Goal: Entertainment & Leisure: Browse casually

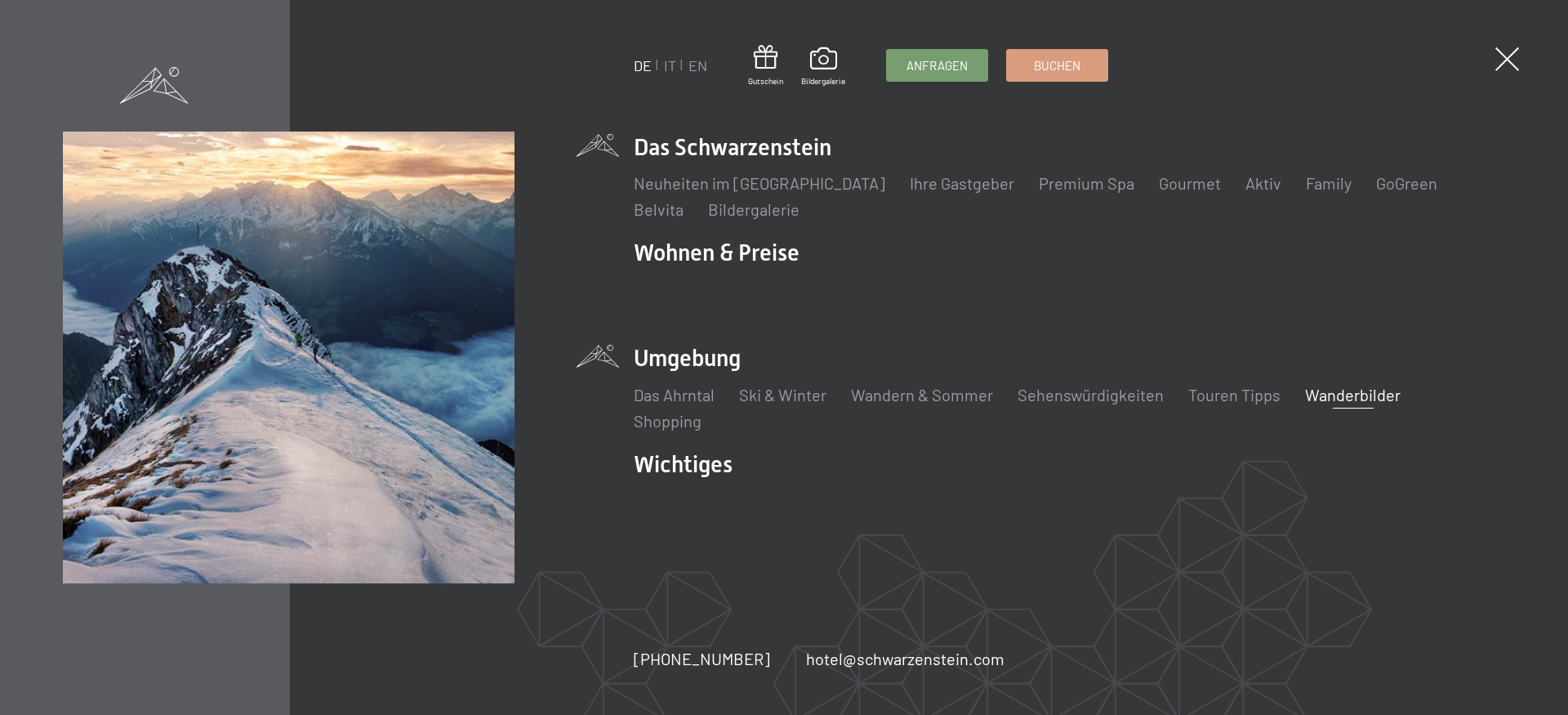
click at [1351, 399] on link "Wanderbilder" at bounding box center [1352, 395] width 96 height 20
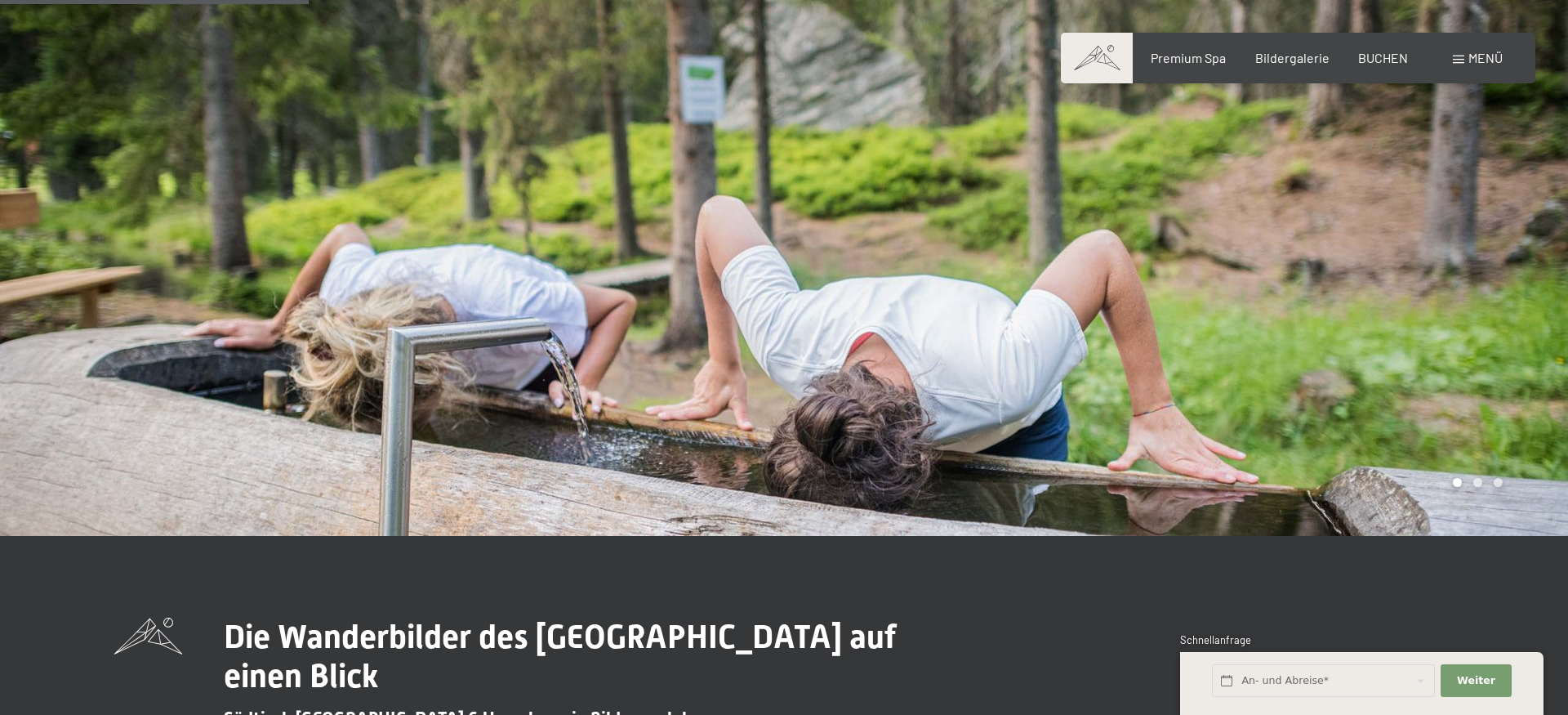
scroll to position [750, 0]
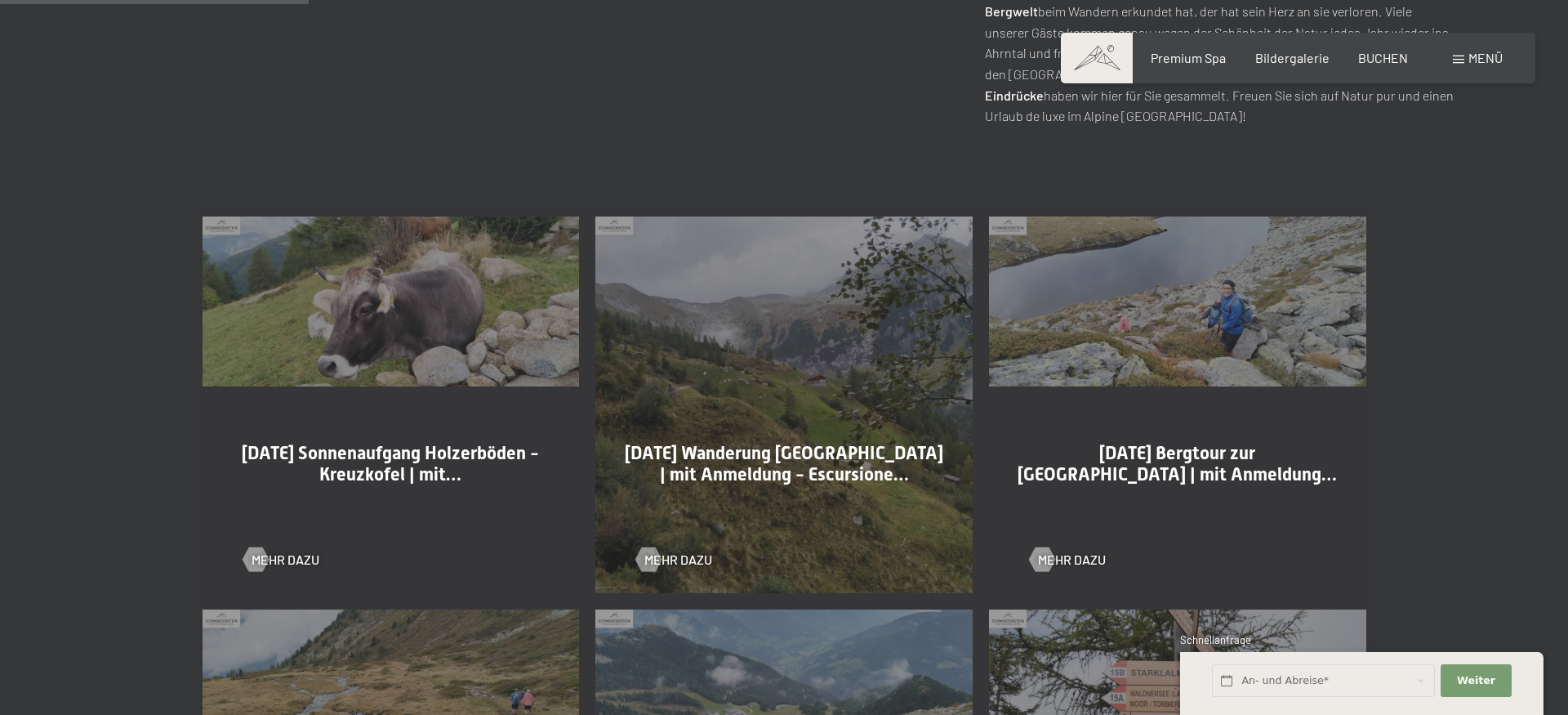
click at [1181, 462] on span "12-09-2025 Bergtour zur Schwarzensteinhütte | mit Anmeldung…" at bounding box center [1177, 463] width 320 height 42
click at [1049, 558] on div at bounding box center [1042, 560] width 14 height 25
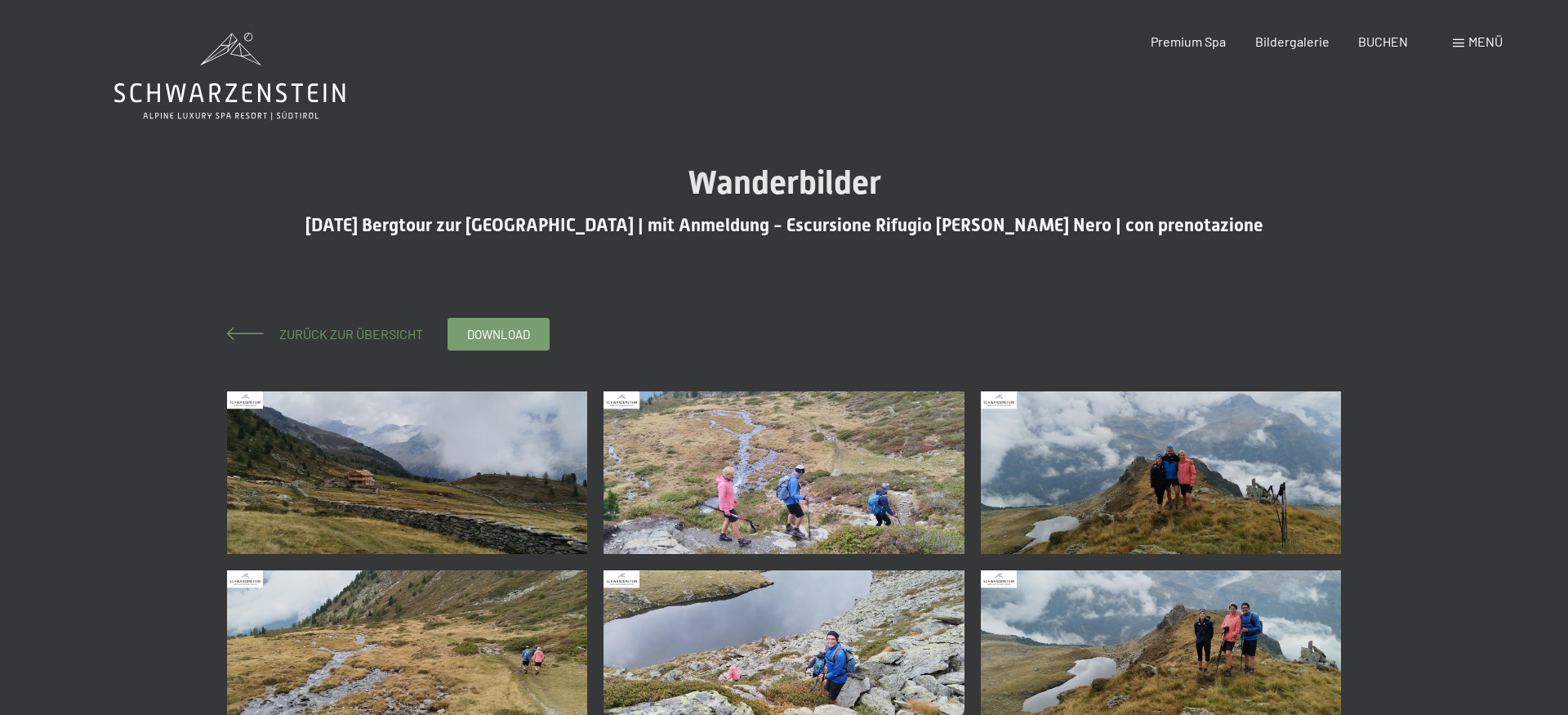
click at [370, 329] on span "Zurück zur Übersicht" at bounding box center [345, 334] width 157 height 16
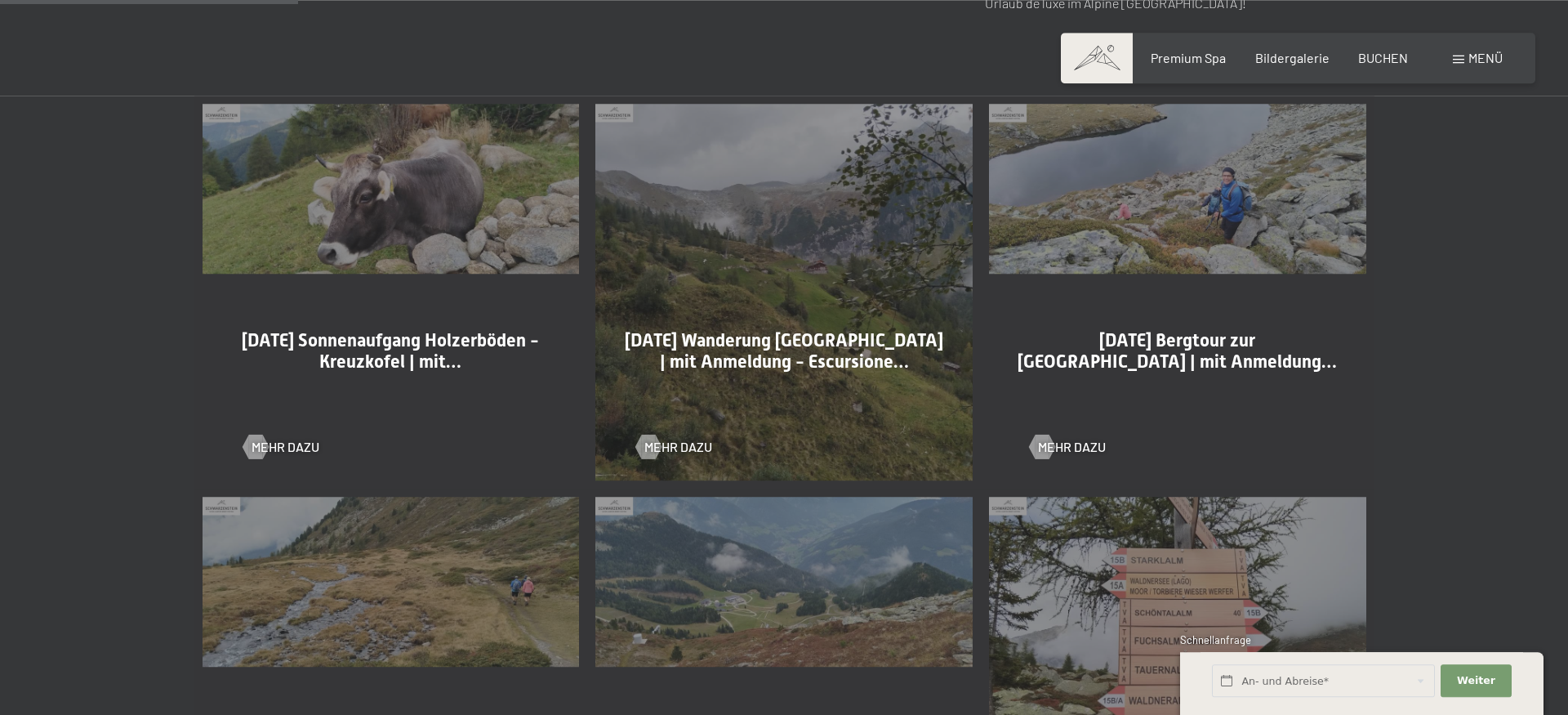
scroll to position [834, 0]
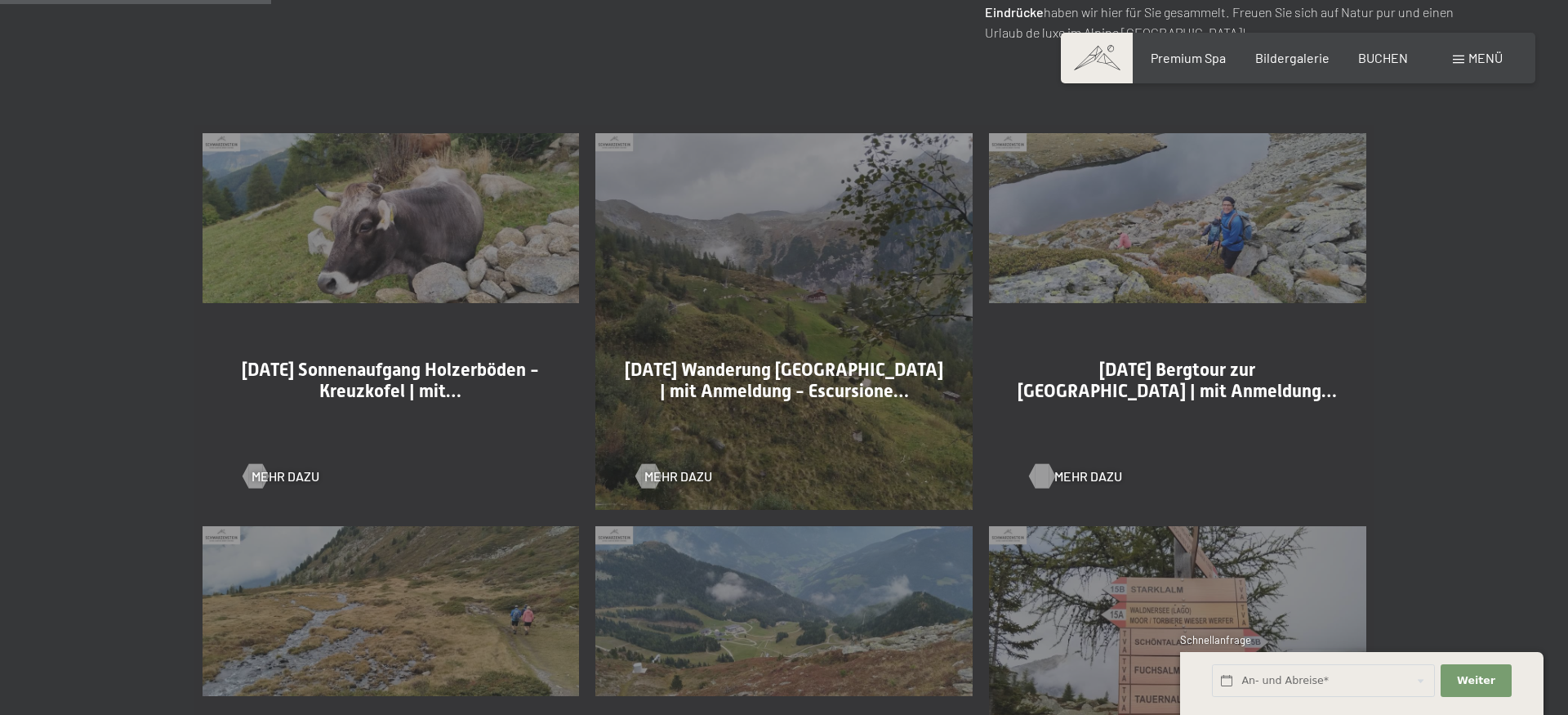
click at [1047, 475] on div at bounding box center [1042, 476] width 14 height 25
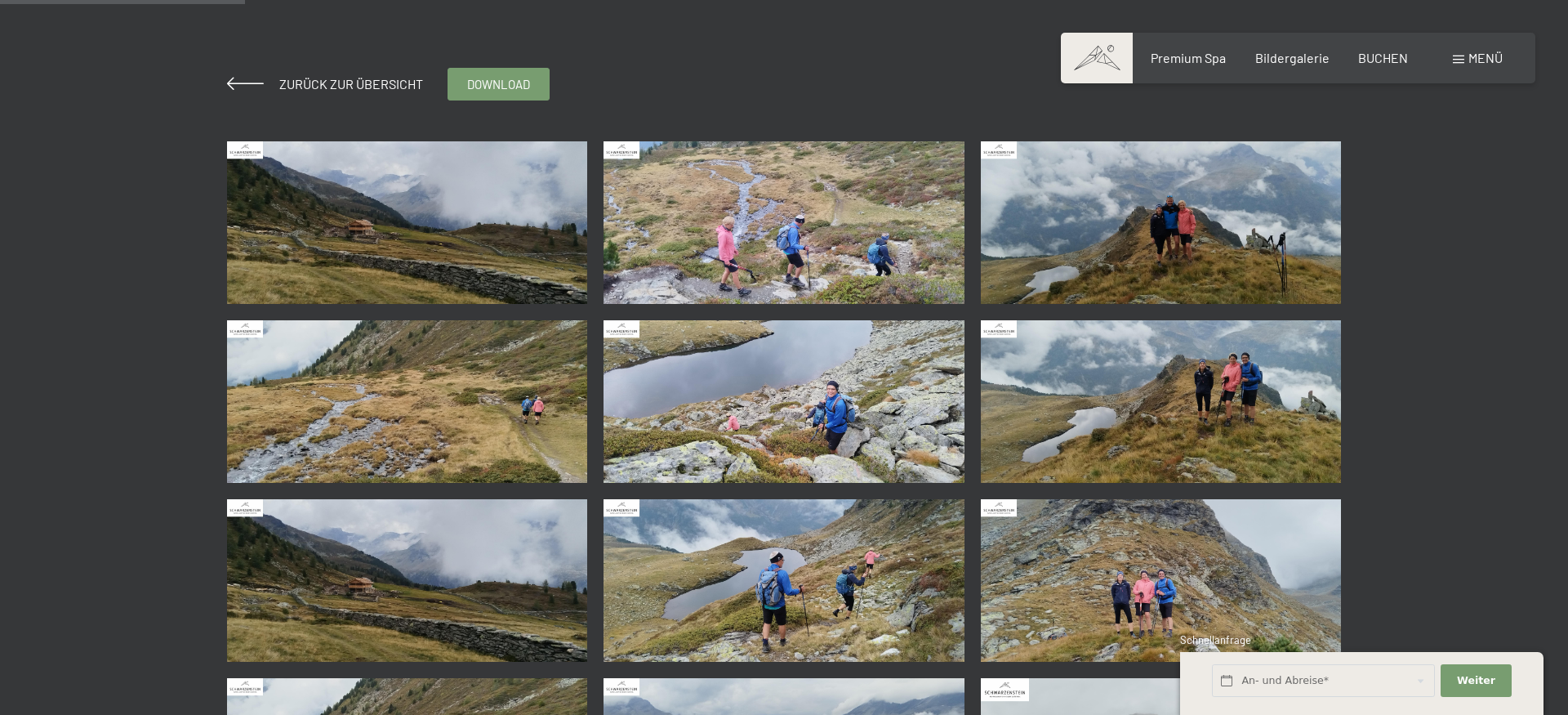
scroll to position [583, 0]
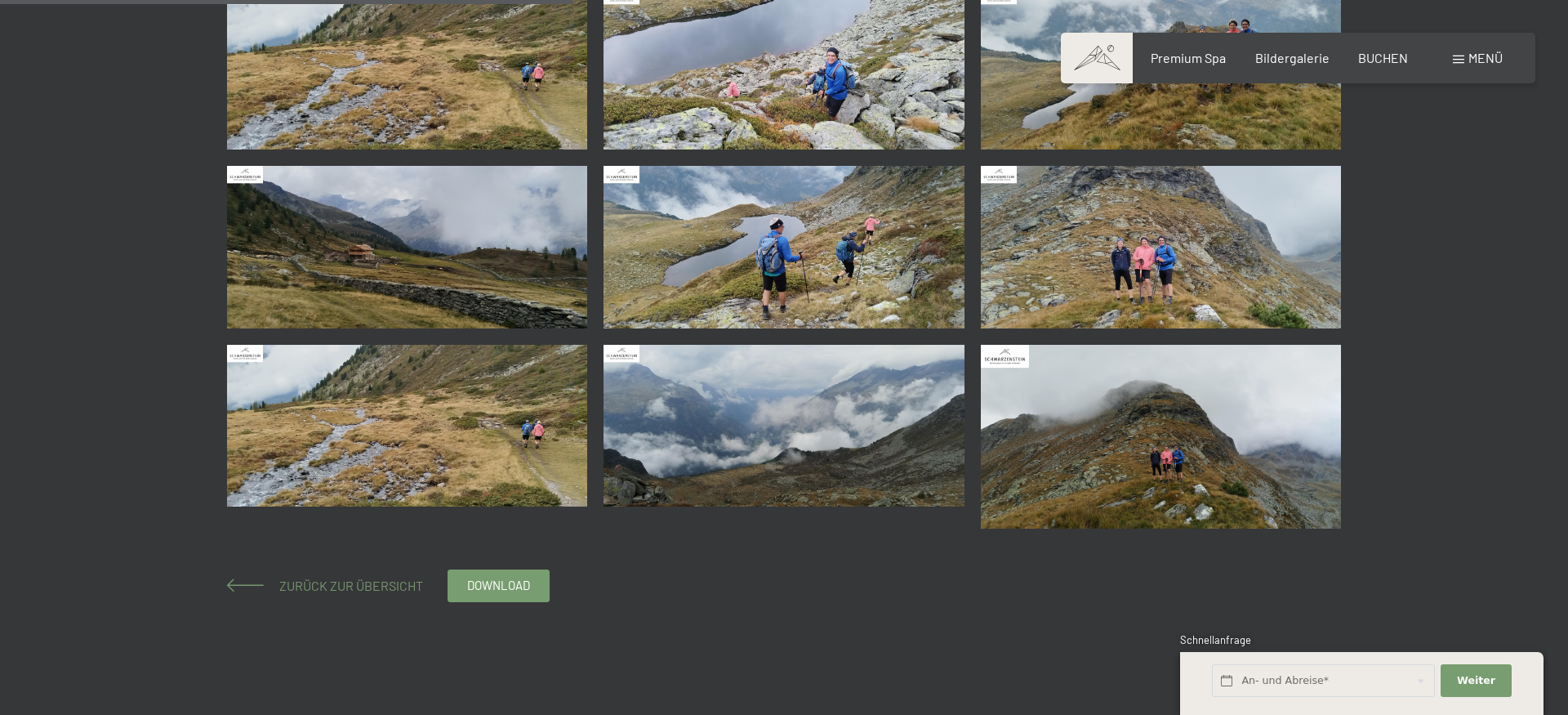
click at [347, 581] on span "Zurück zur Übersicht" at bounding box center [345, 585] width 157 height 16
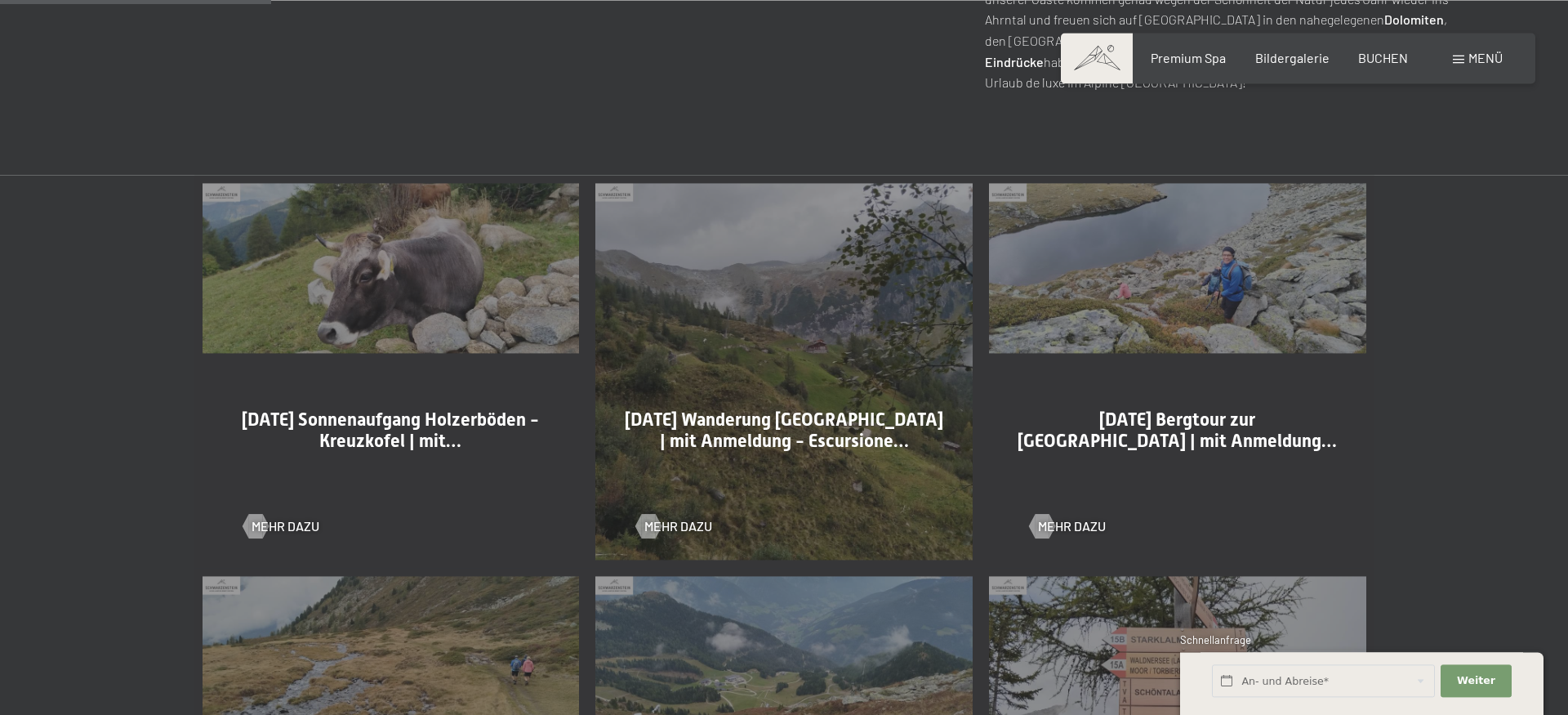
scroll to position [834, 0]
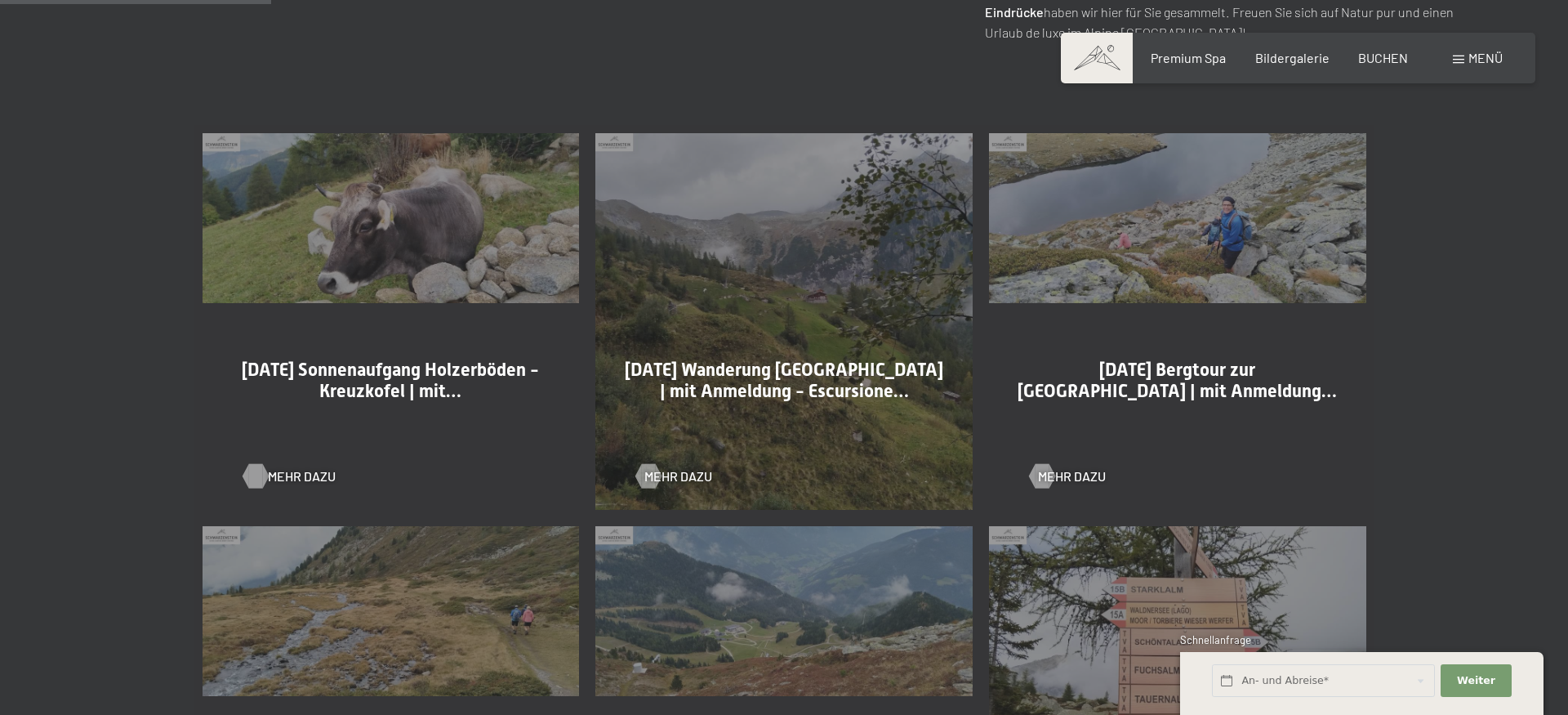
click at [261, 474] on div at bounding box center [255, 476] width 14 height 25
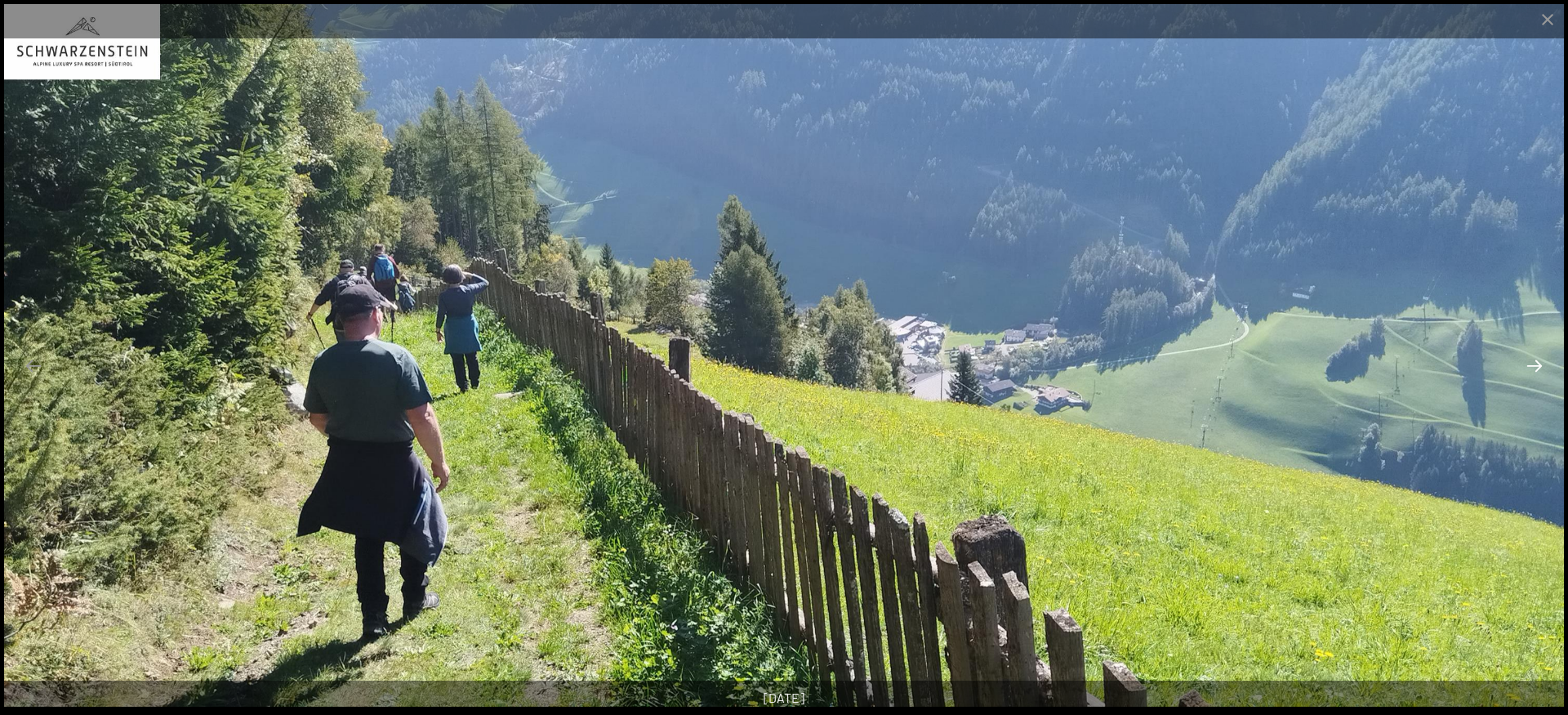
click at [1534, 368] on button "Next slide" at bounding box center [1534, 366] width 34 height 32
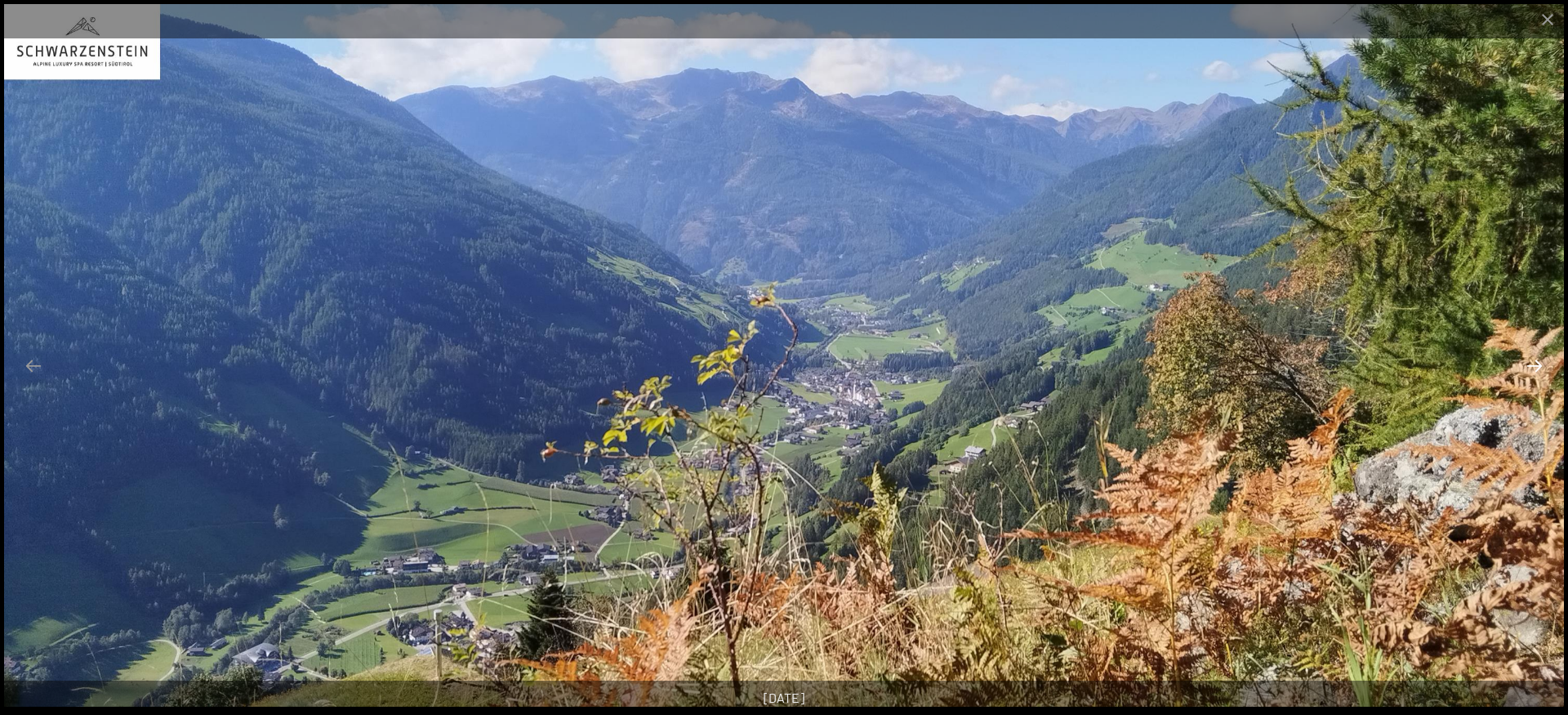
click at [1534, 368] on button "Next slide" at bounding box center [1534, 366] width 34 height 32
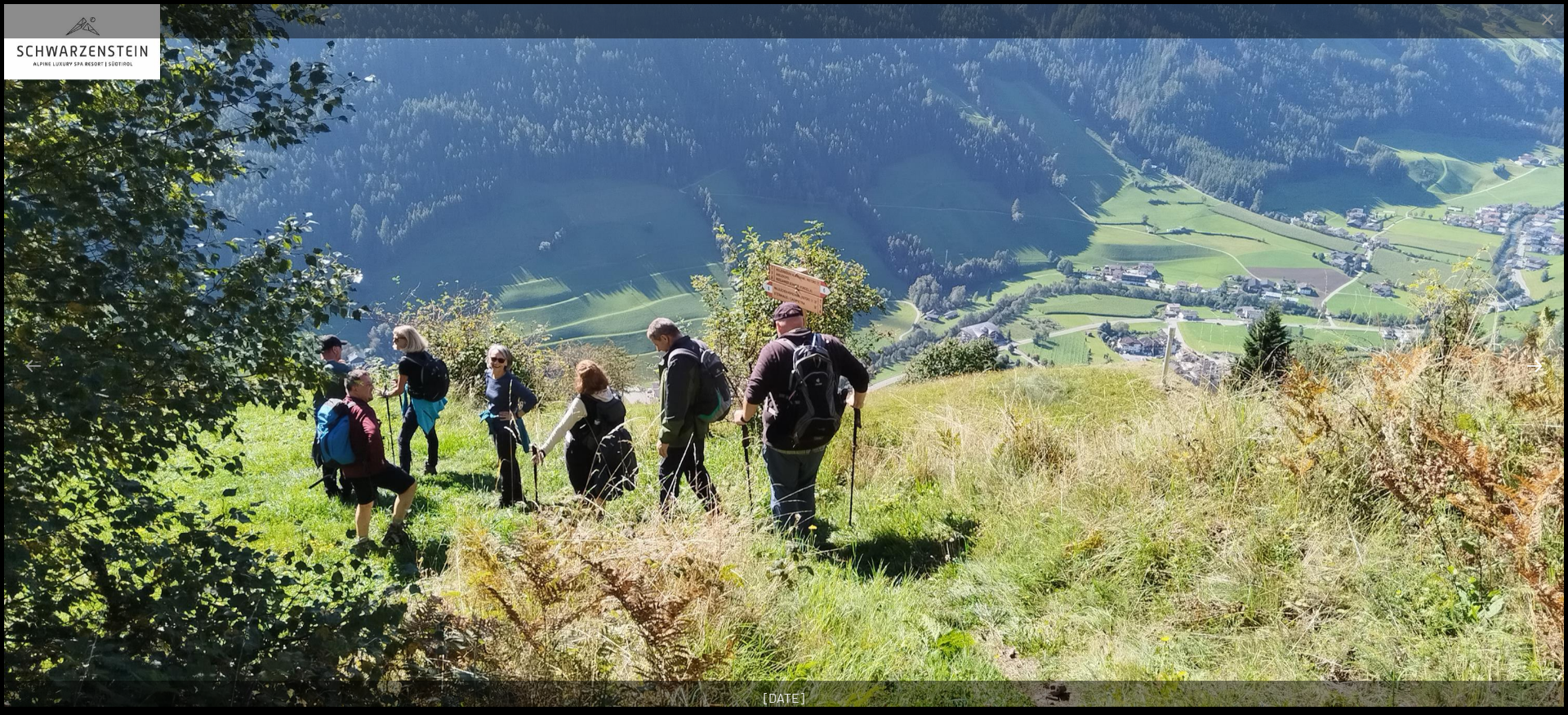
click at [1534, 368] on button "Next slide" at bounding box center [1534, 366] width 34 height 32
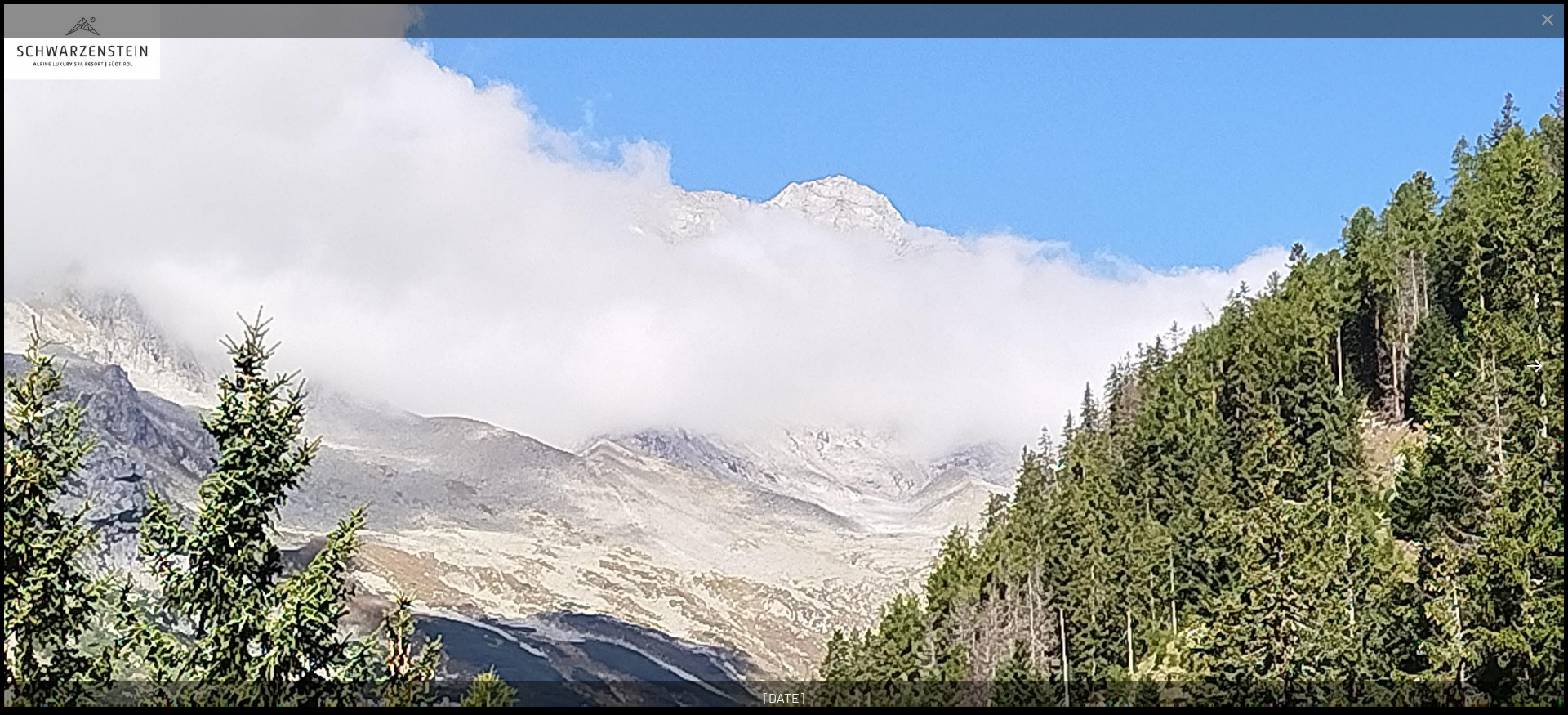
click at [1534, 368] on button "Next slide" at bounding box center [1534, 366] width 34 height 32
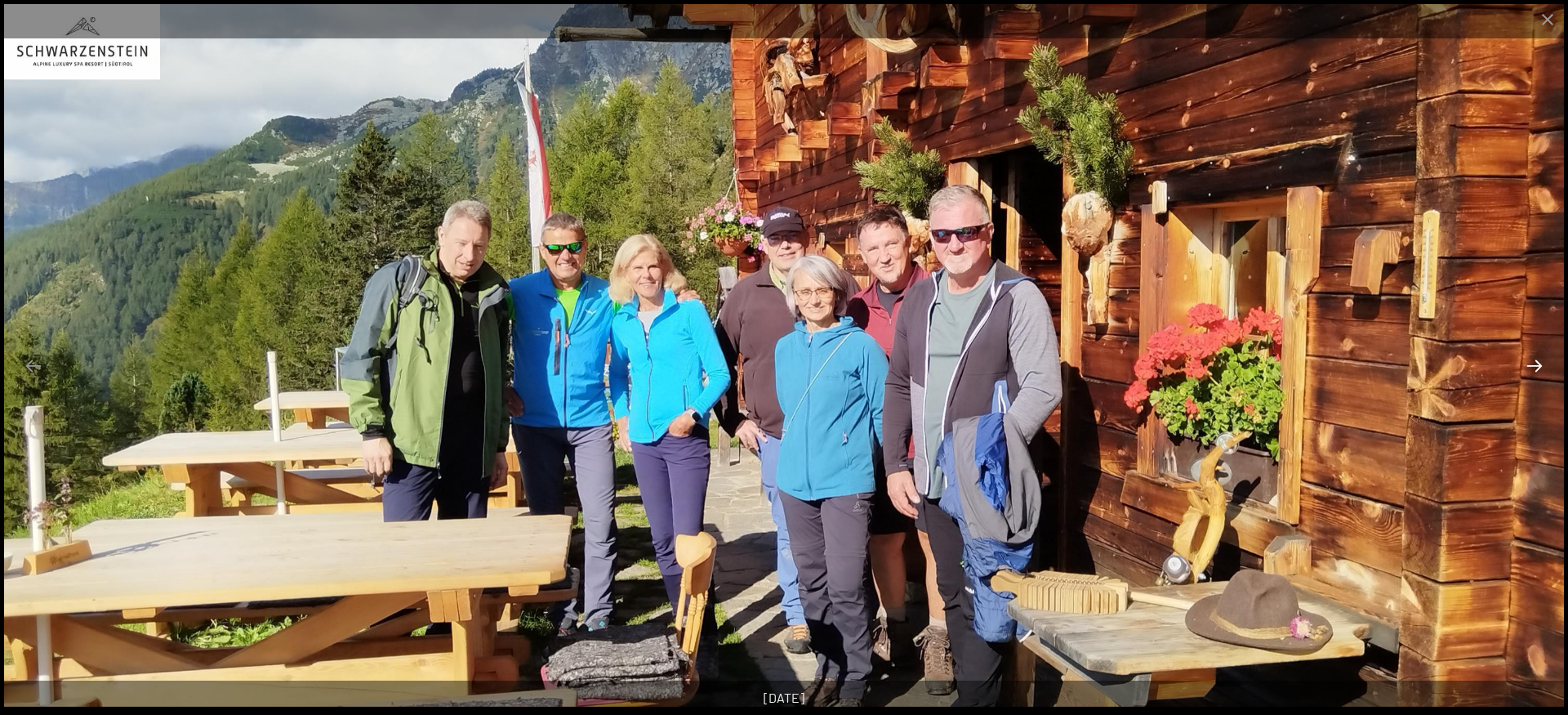
click at [1534, 368] on button "Next slide" at bounding box center [1534, 366] width 34 height 32
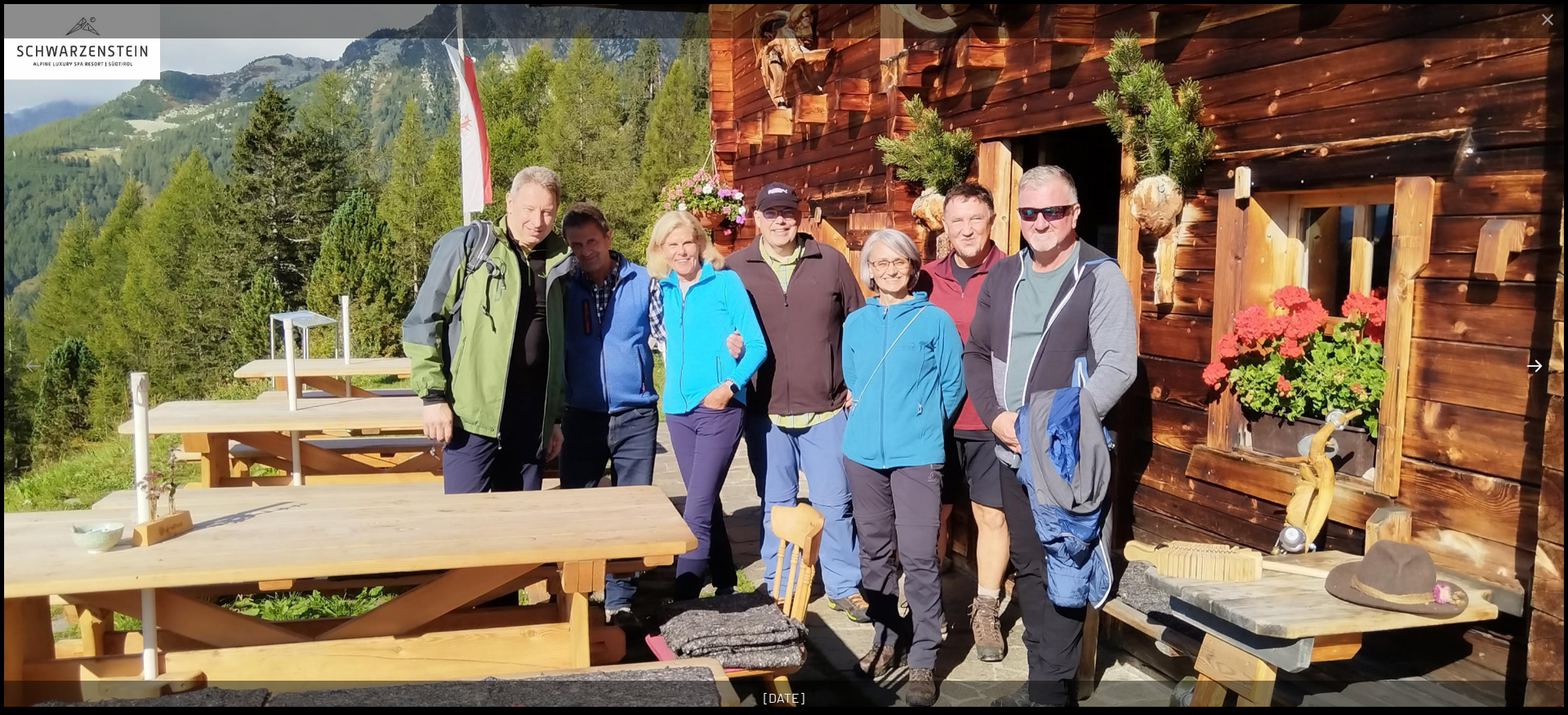
click at [1534, 368] on button "Next slide" at bounding box center [1534, 366] width 34 height 32
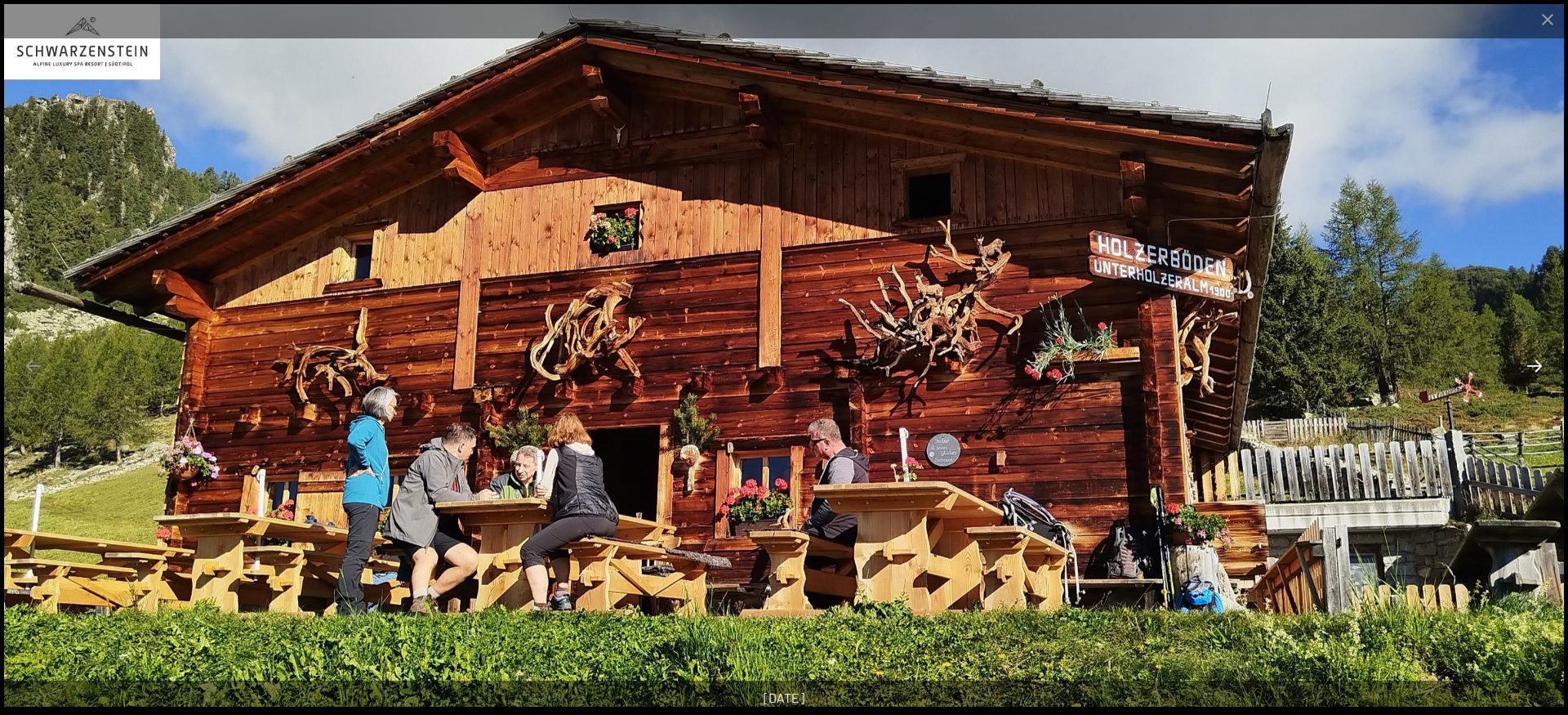
click at [1534, 368] on button "Next slide" at bounding box center [1534, 366] width 34 height 32
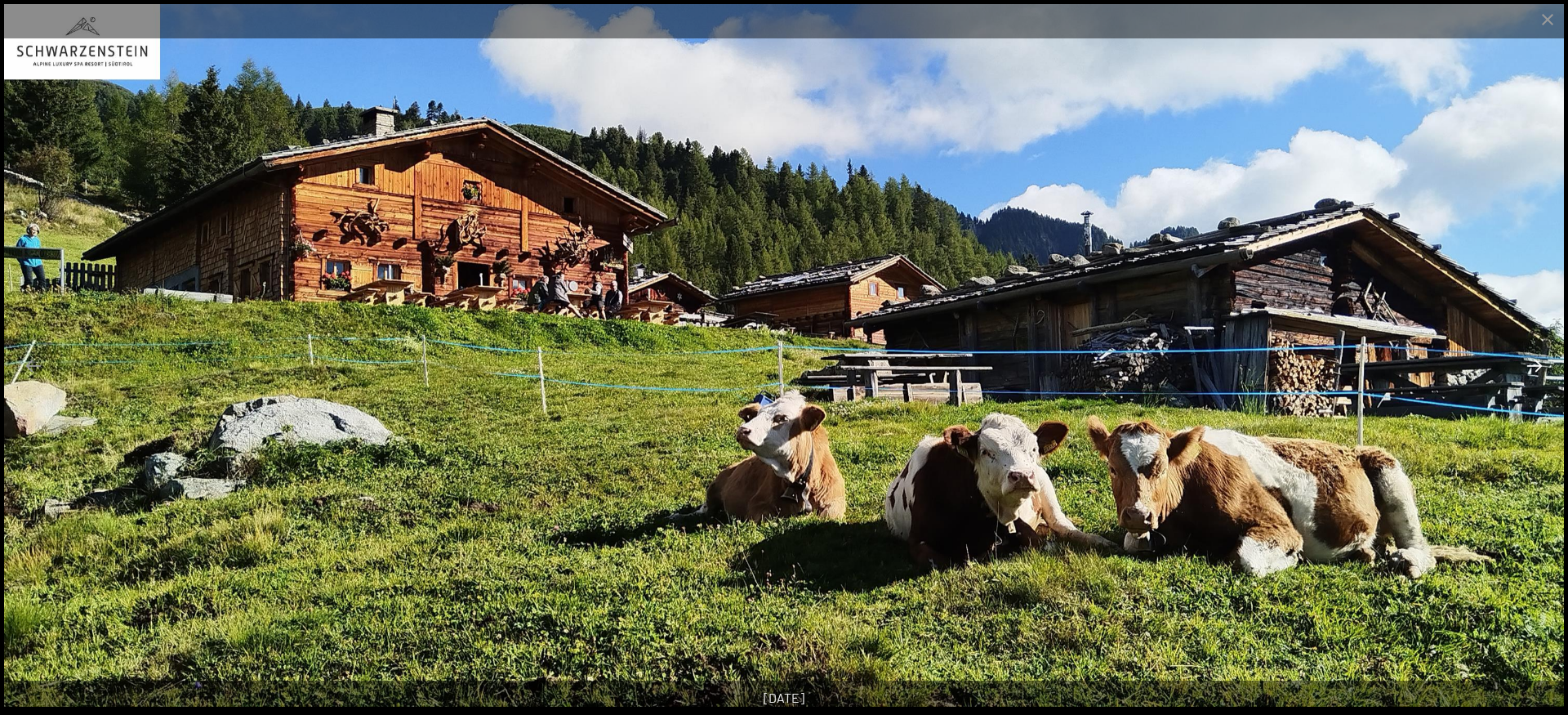
click at [1534, 368] on button "Next slide" at bounding box center [1534, 366] width 34 height 32
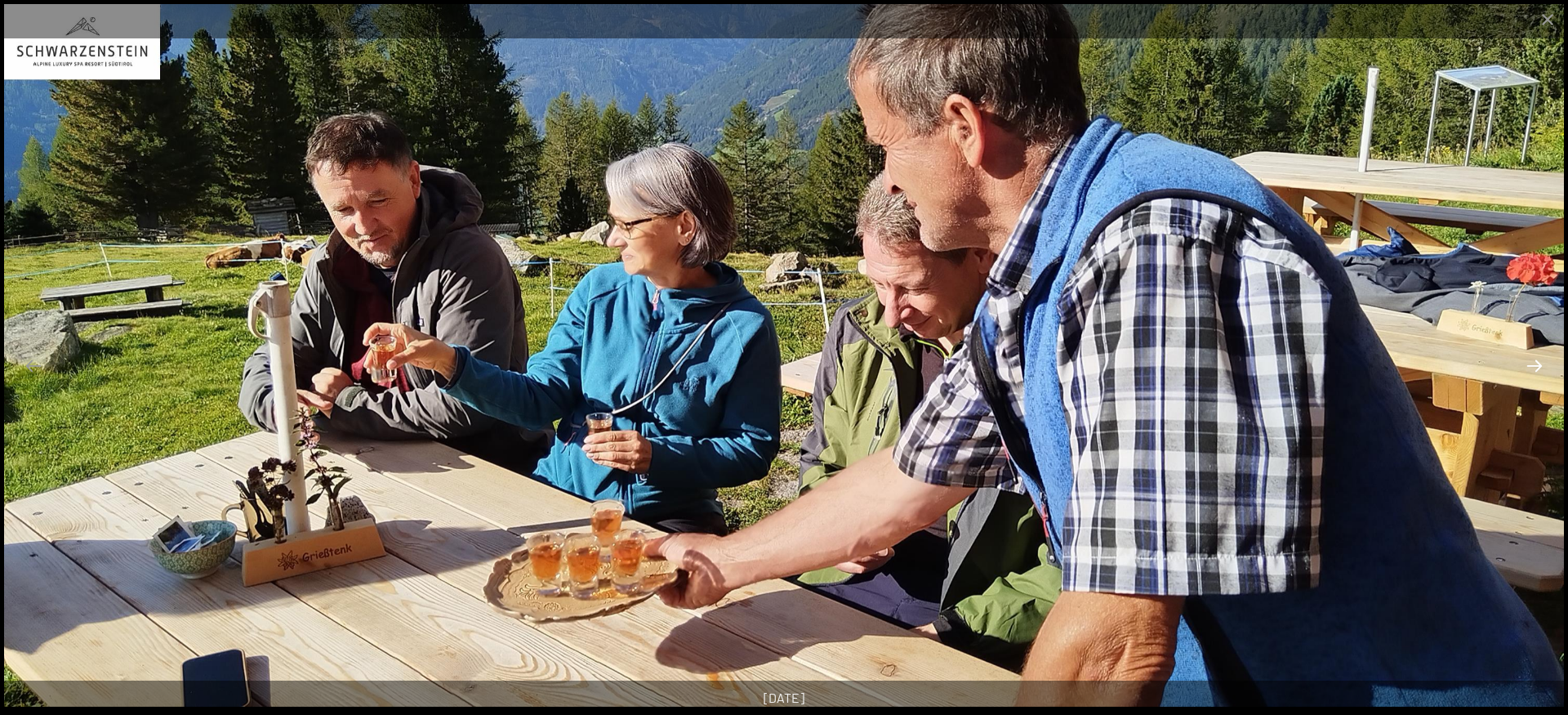
click at [1534, 368] on button "Next slide" at bounding box center [1534, 366] width 34 height 32
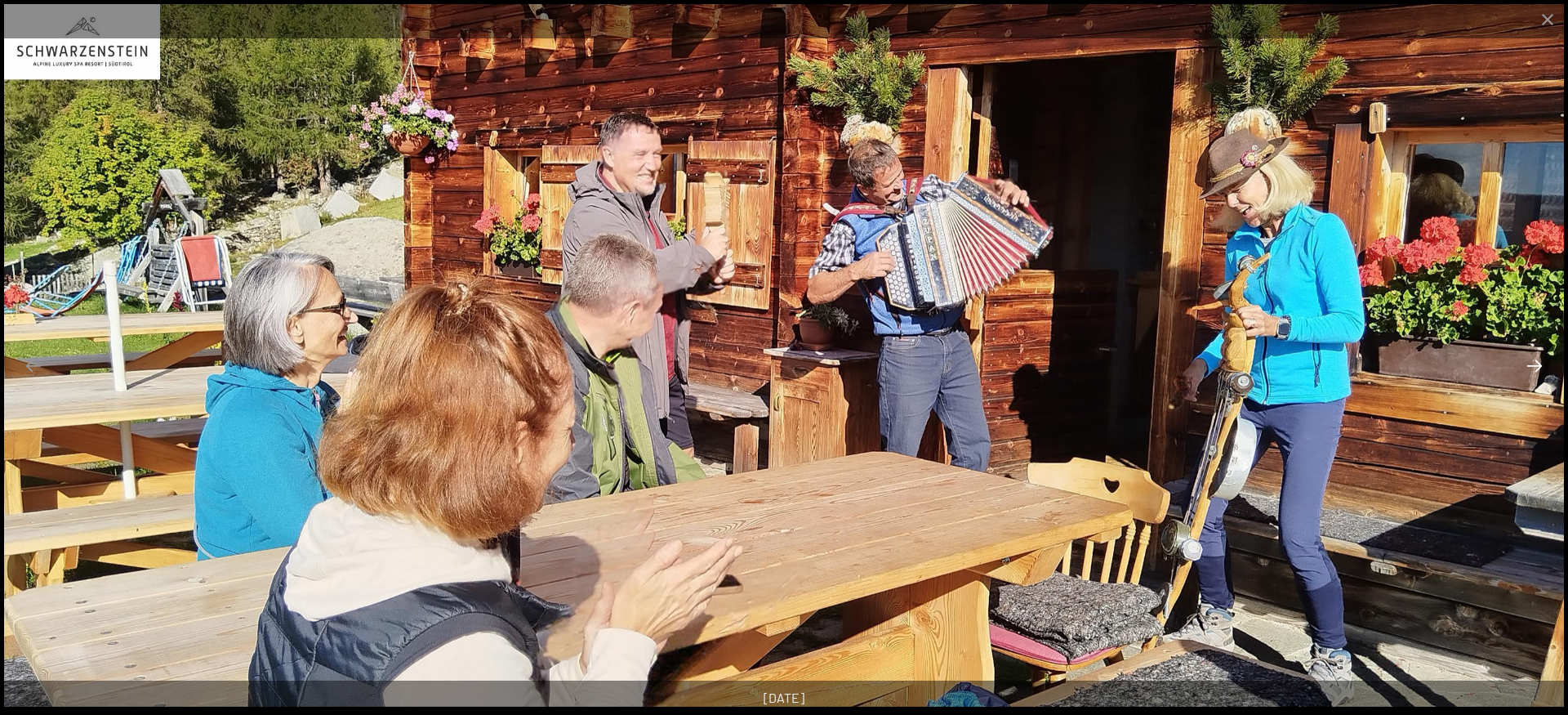
click at [1534, 368] on button "Next slide" at bounding box center [1534, 366] width 34 height 32
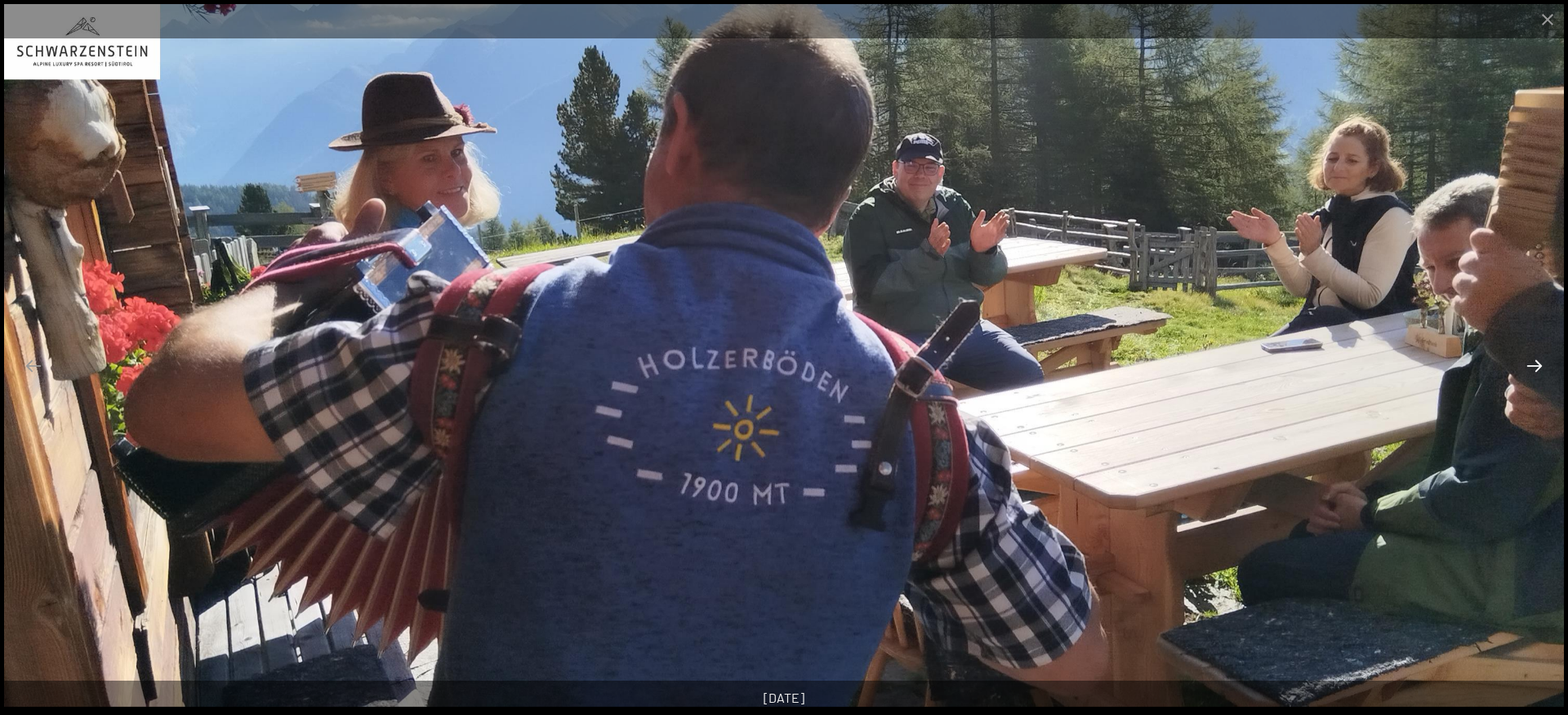
click at [1534, 368] on button "Next slide" at bounding box center [1534, 366] width 34 height 32
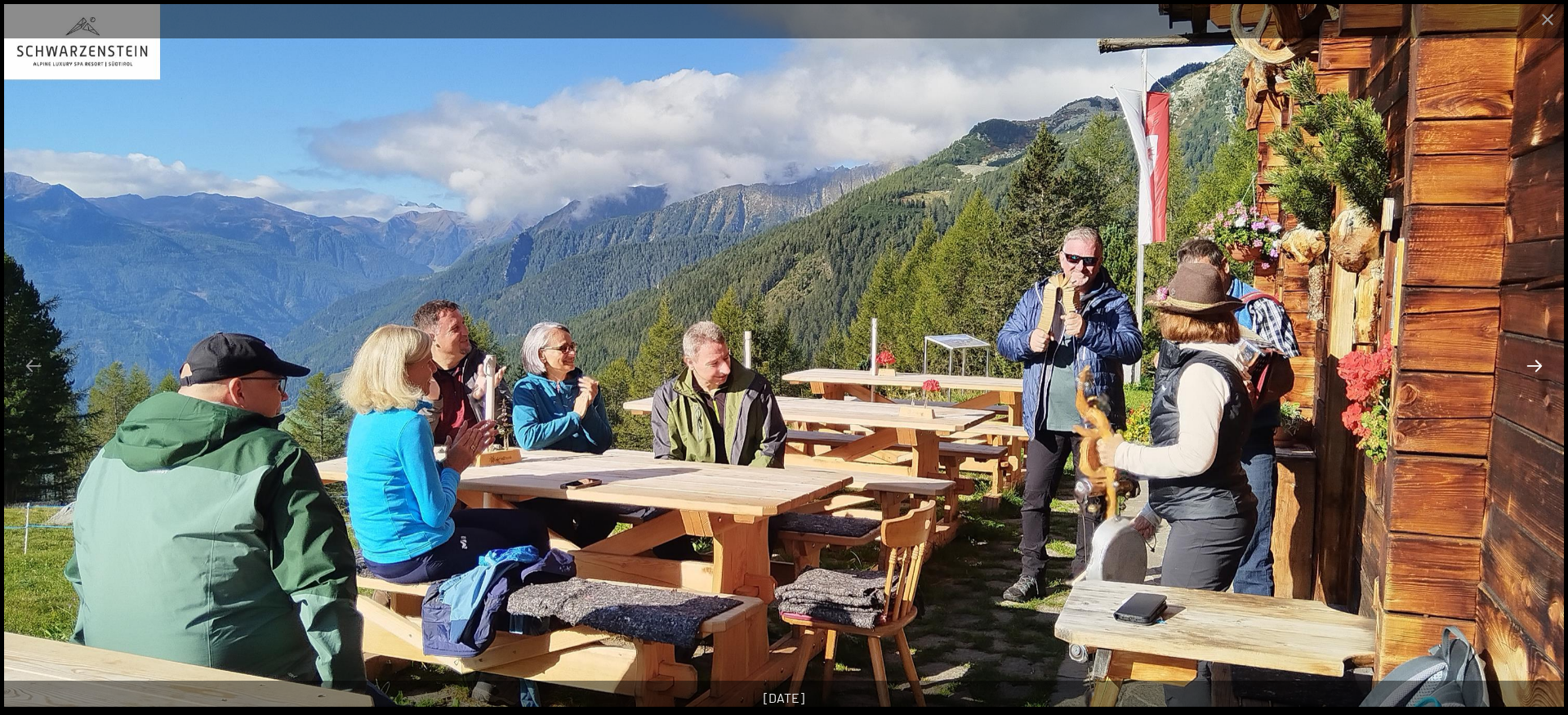
click at [1534, 368] on button "Next slide" at bounding box center [1534, 366] width 34 height 32
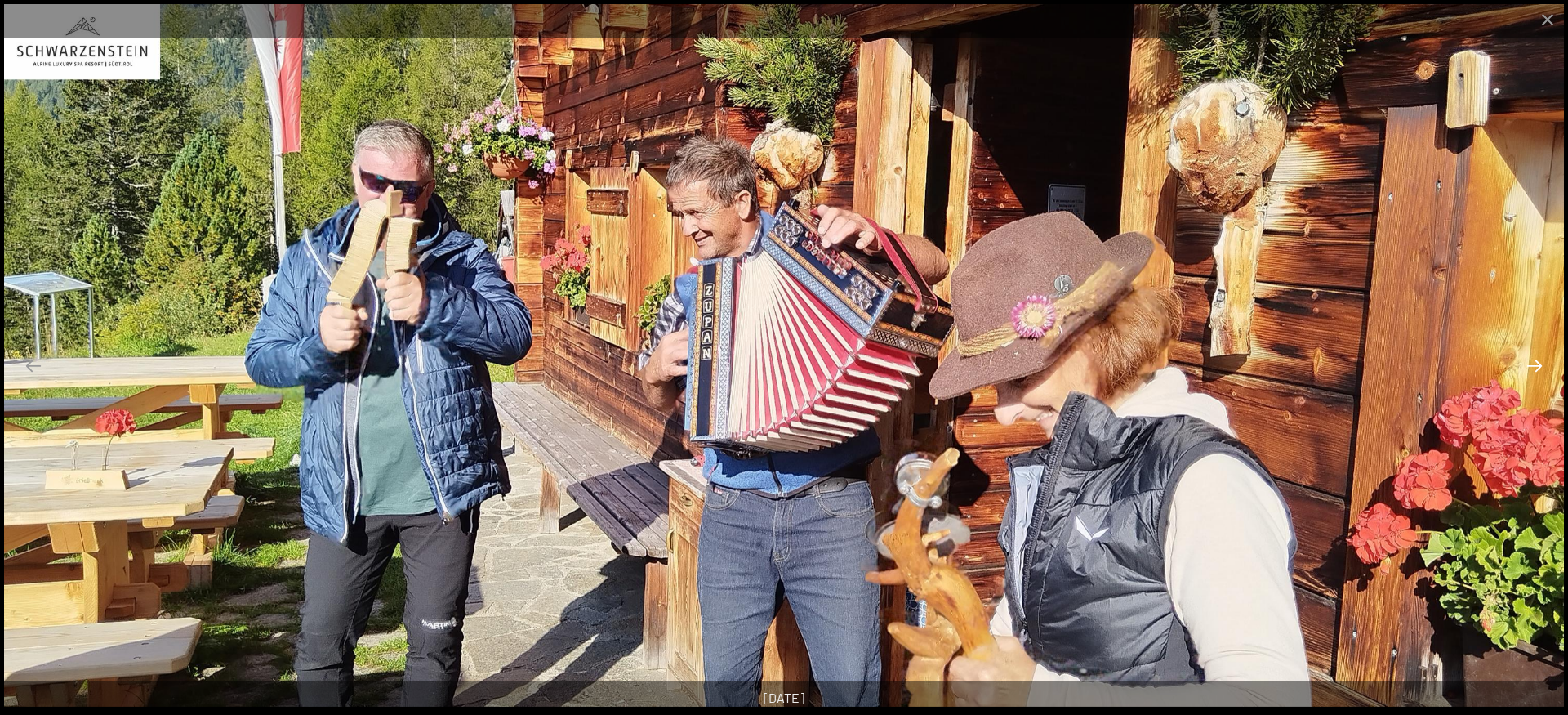
click at [1534, 368] on button "Next slide" at bounding box center [1534, 366] width 34 height 32
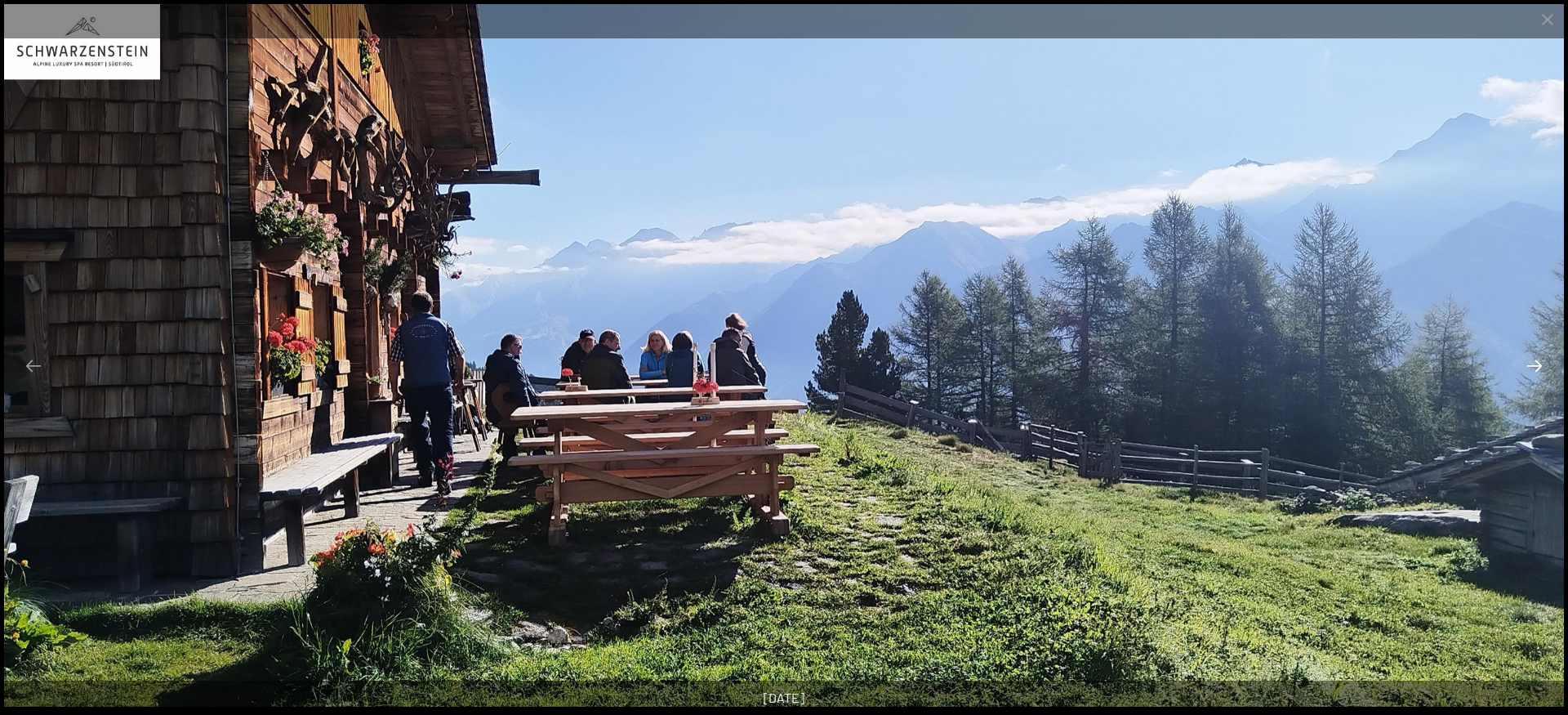
click at [1534, 368] on button "Next slide" at bounding box center [1534, 366] width 34 height 32
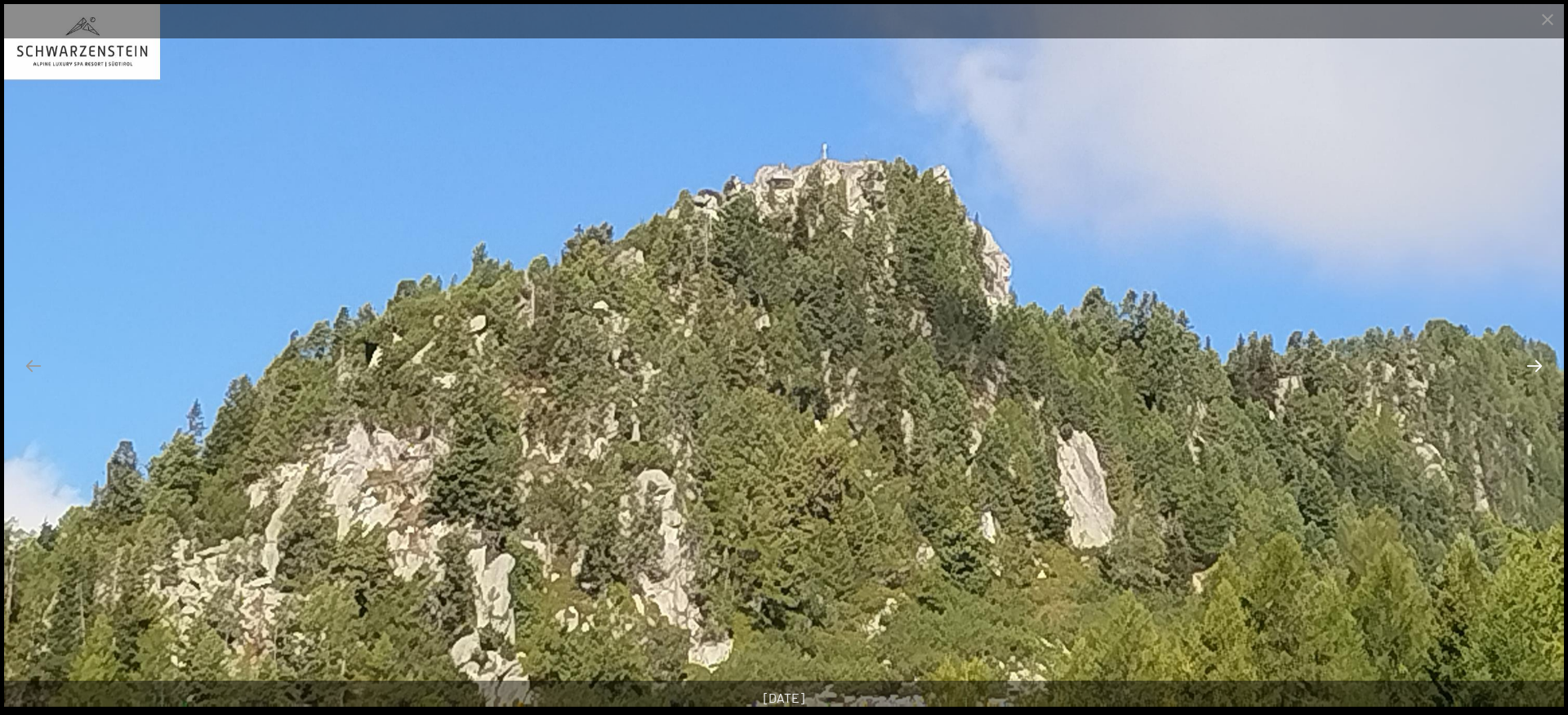
click at [1534, 368] on button "Next slide" at bounding box center [1534, 366] width 34 height 32
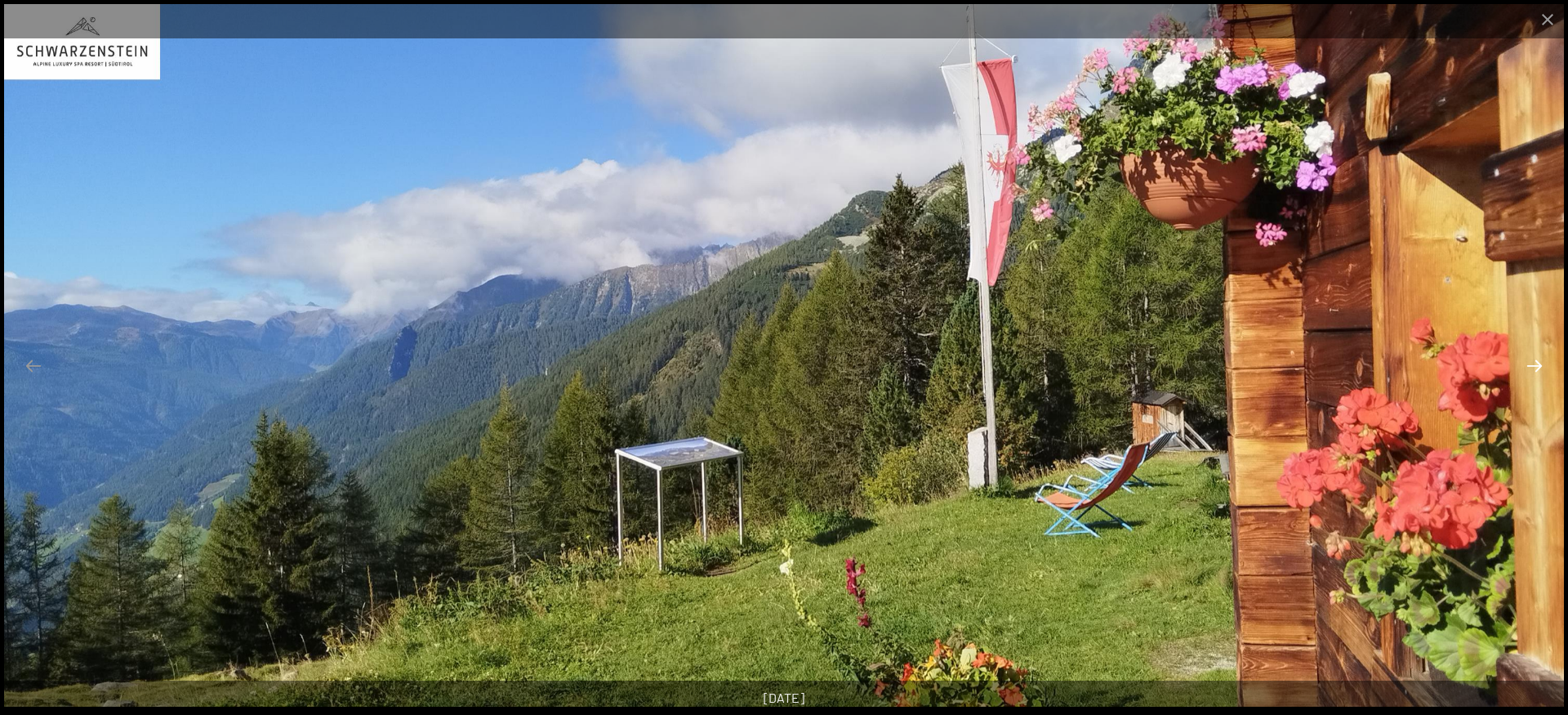
click at [1534, 368] on button "Next slide" at bounding box center [1534, 366] width 34 height 32
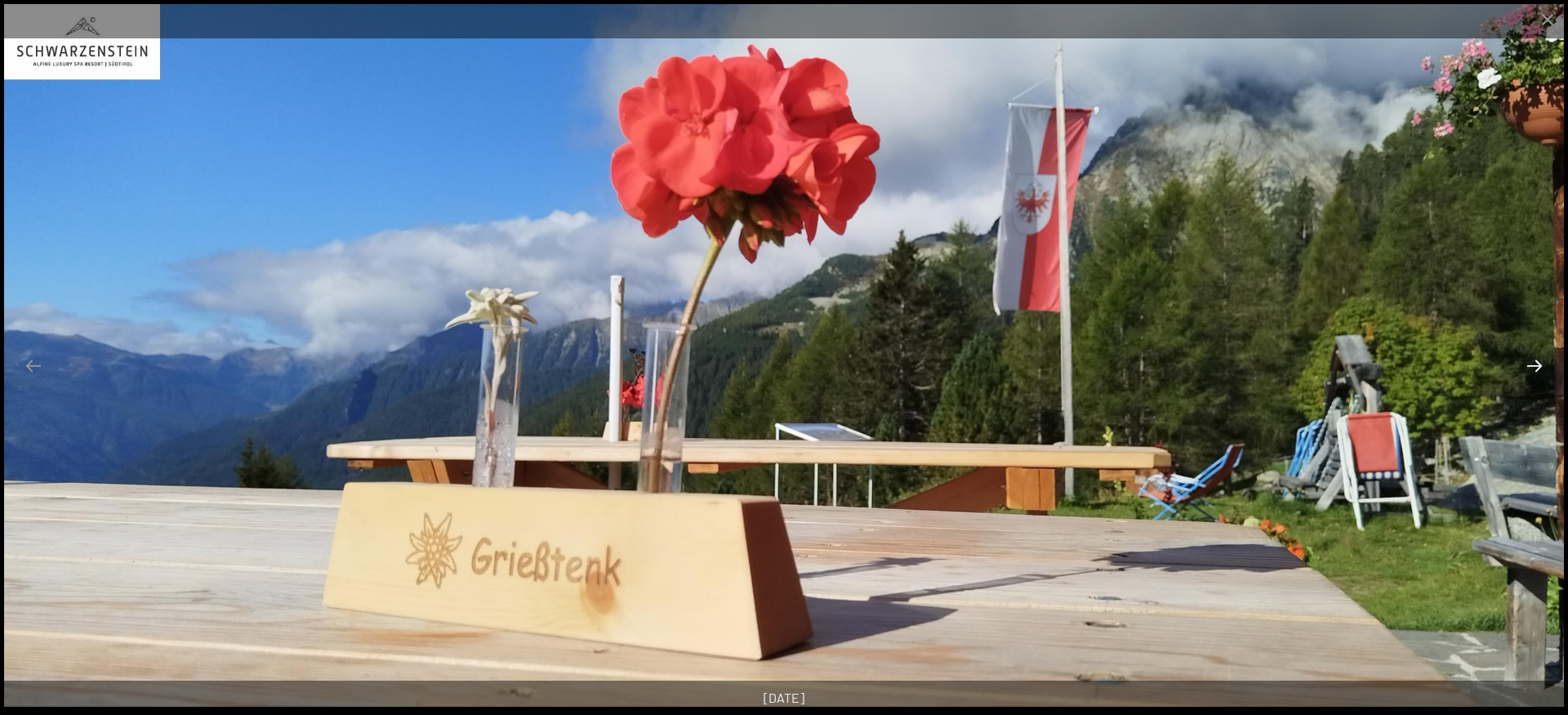
click at [1534, 368] on button "Next slide" at bounding box center [1534, 366] width 34 height 32
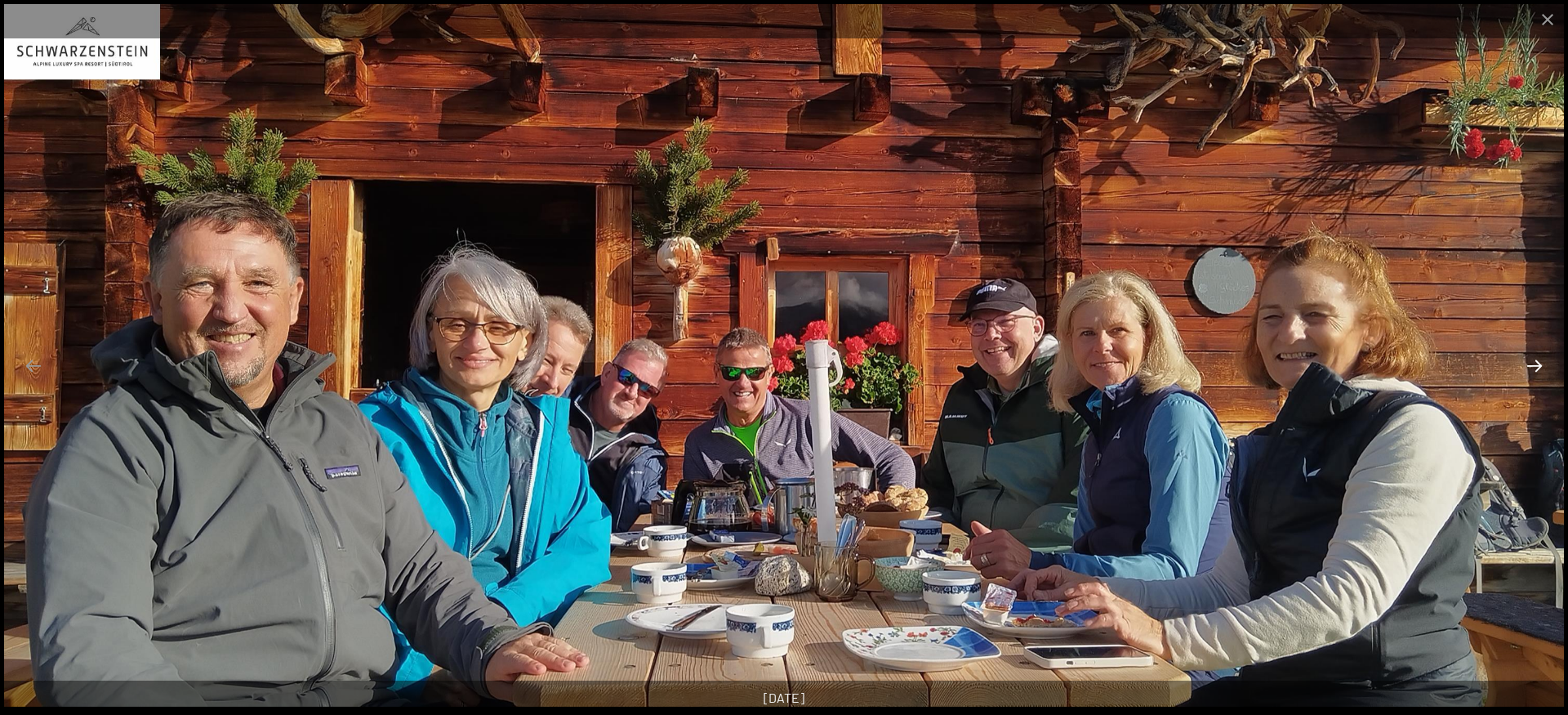
click at [1534, 368] on button "Next slide" at bounding box center [1534, 366] width 34 height 32
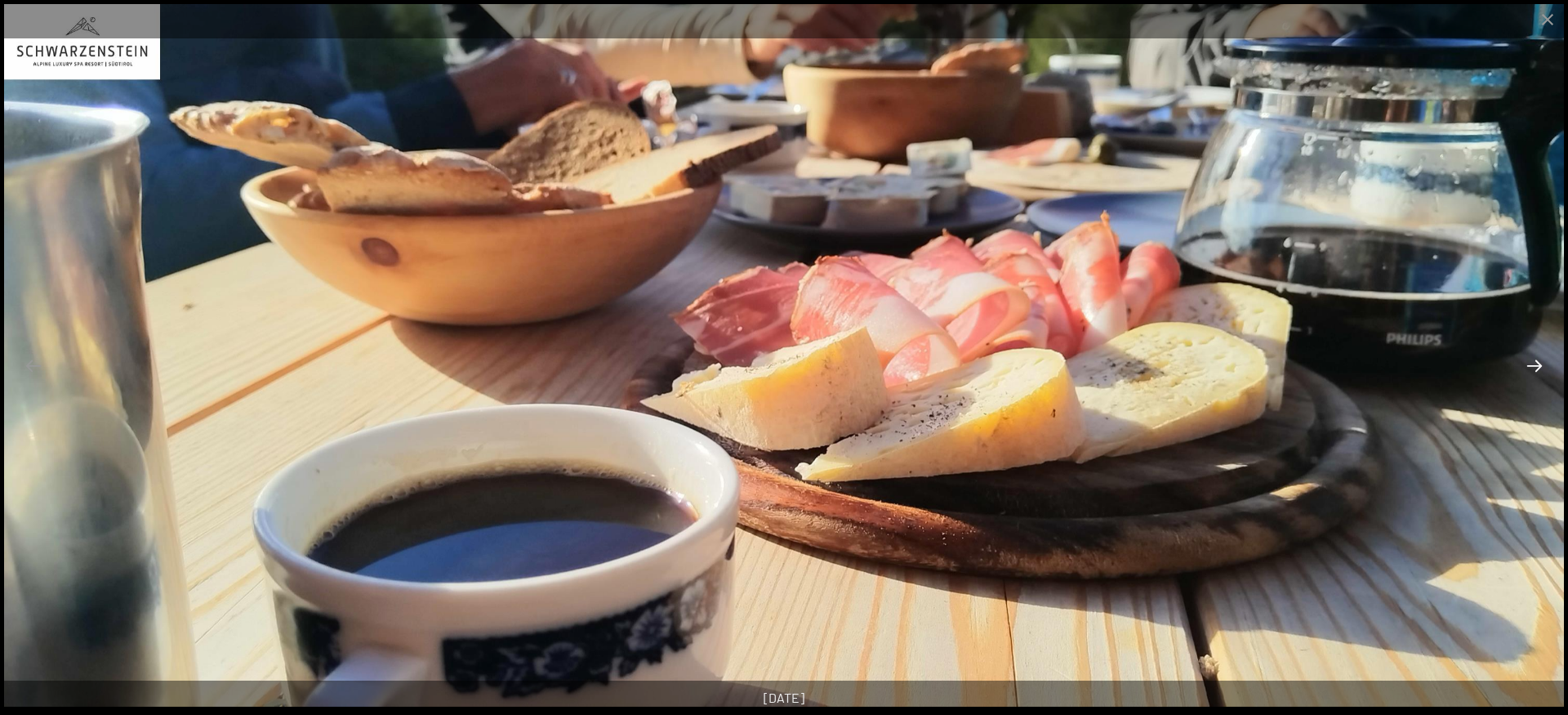
click at [1534, 368] on button "Next slide" at bounding box center [1534, 366] width 34 height 32
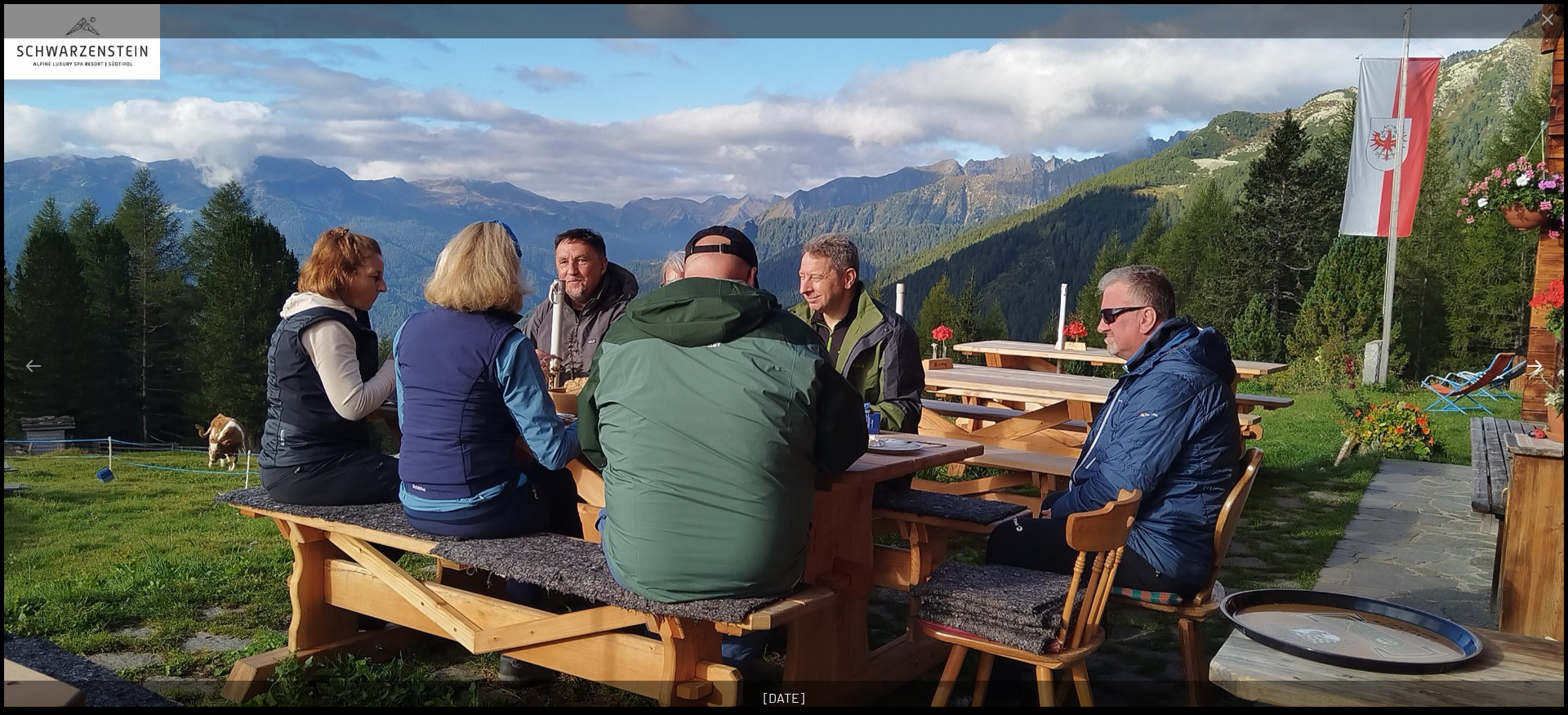
click at [1534, 368] on button "Next slide" at bounding box center [1534, 366] width 34 height 32
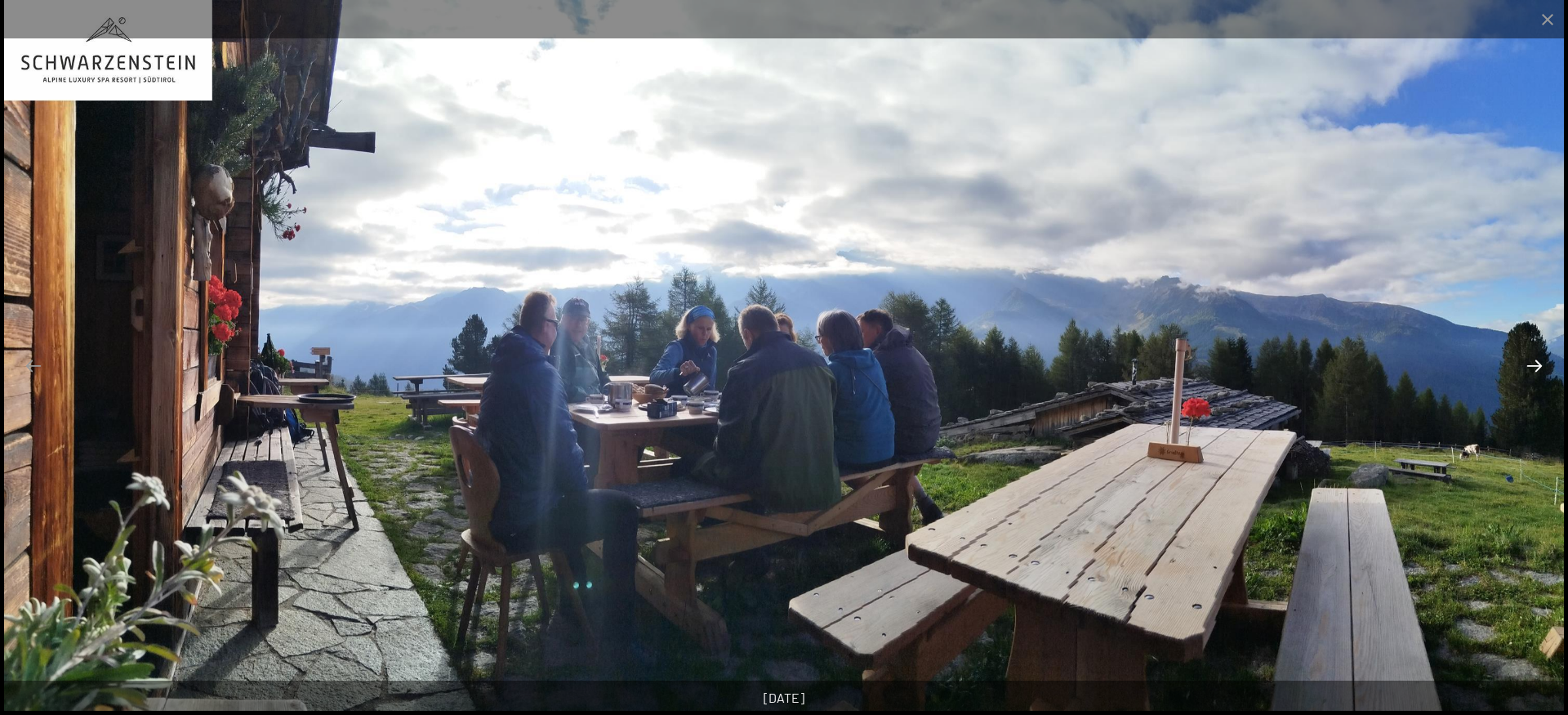
click at [1534, 368] on button "Next slide" at bounding box center [1534, 366] width 34 height 32
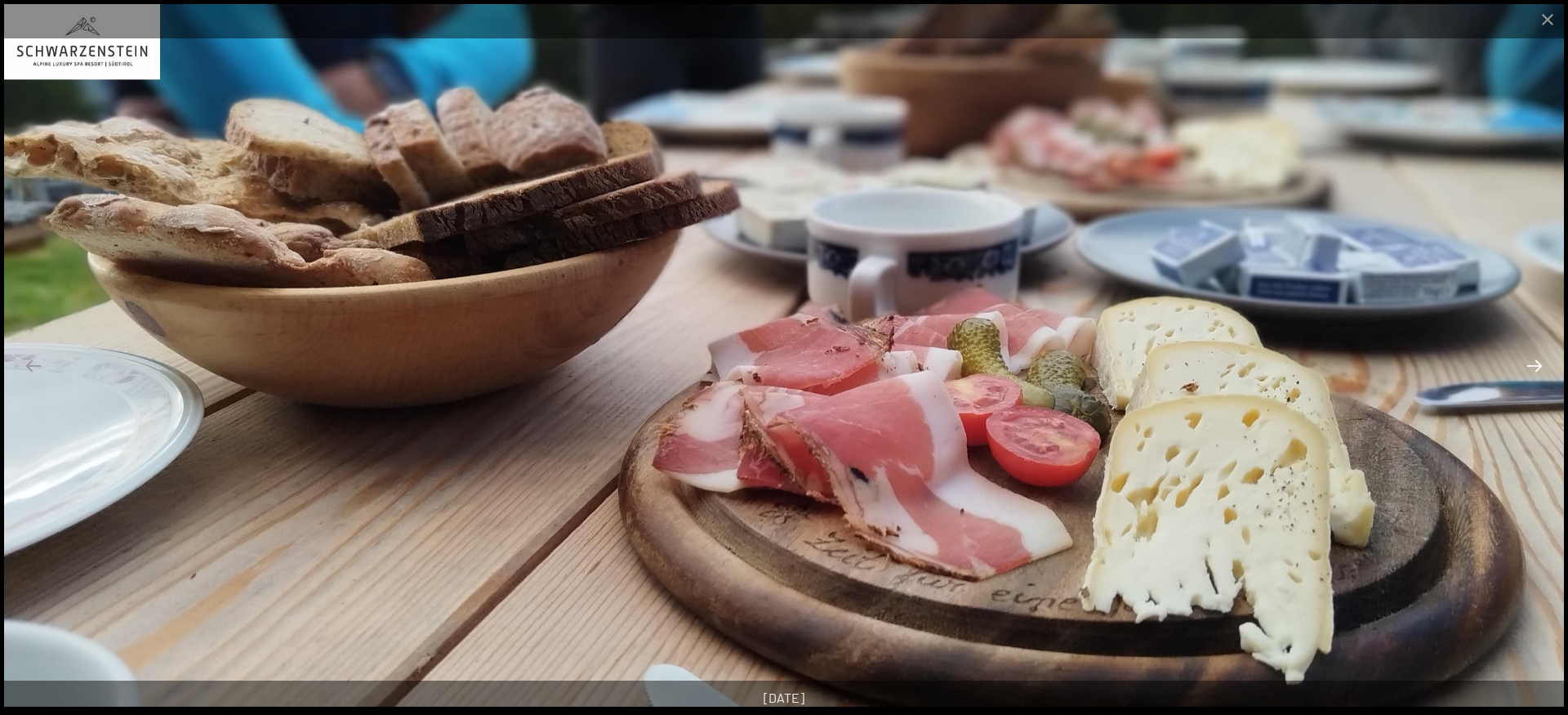
click at [1534, 368] on button "Next slide" at bounding box center [1534, 366] width 34 height 32
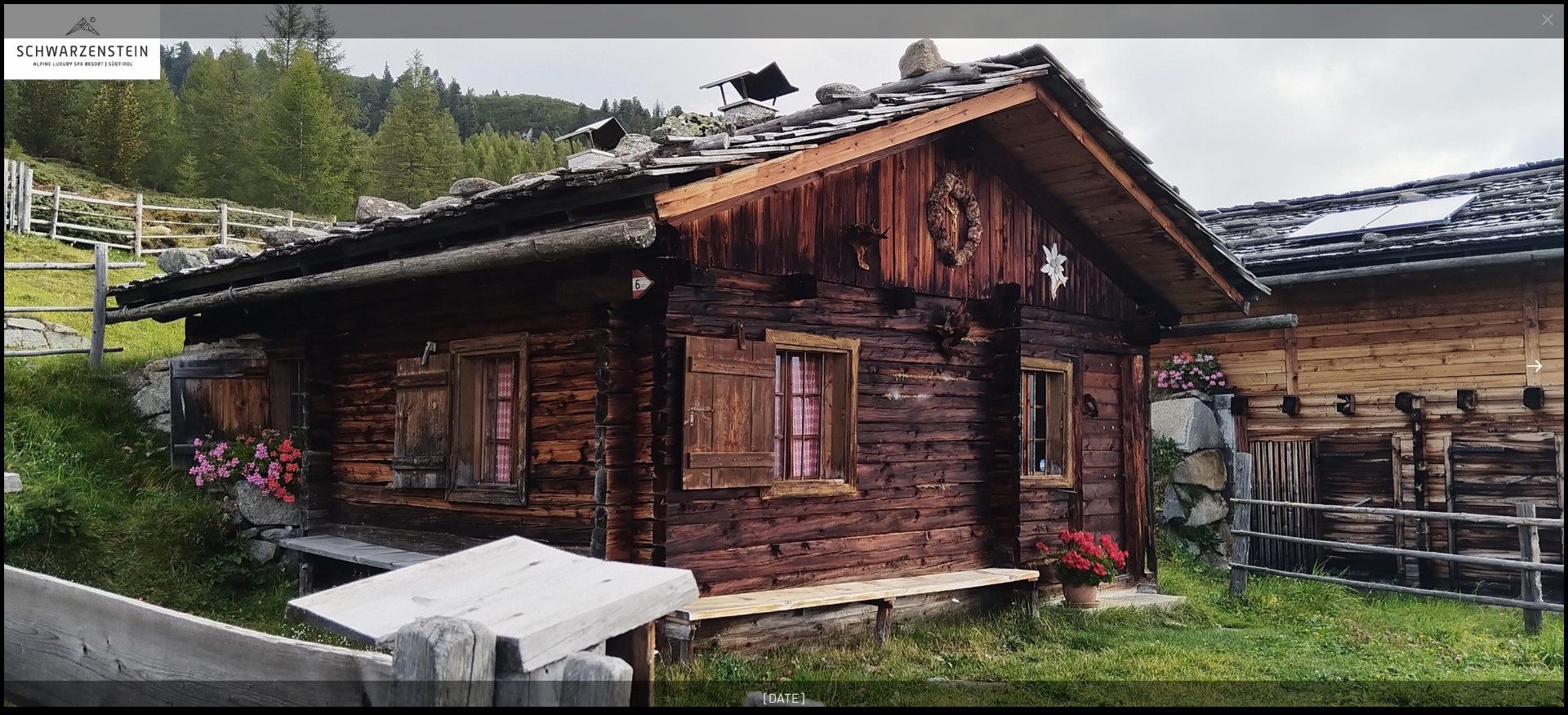
click at [1534, 368] on button "Next slide" at bounding box center [1534, 366] width 34 height 32
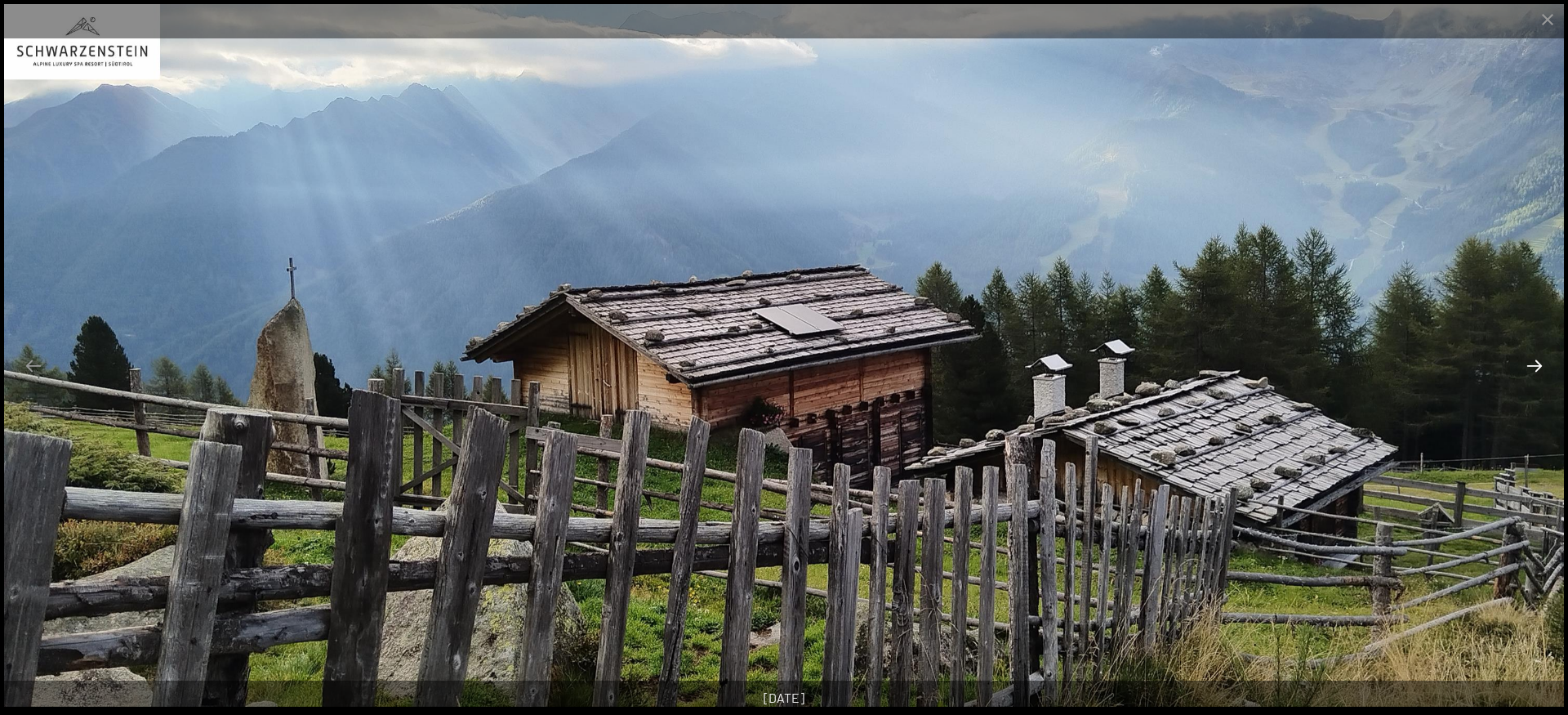
click at [1534, 368] on button "Next slide" at bounding box center [1534, 366] width 34 height 32
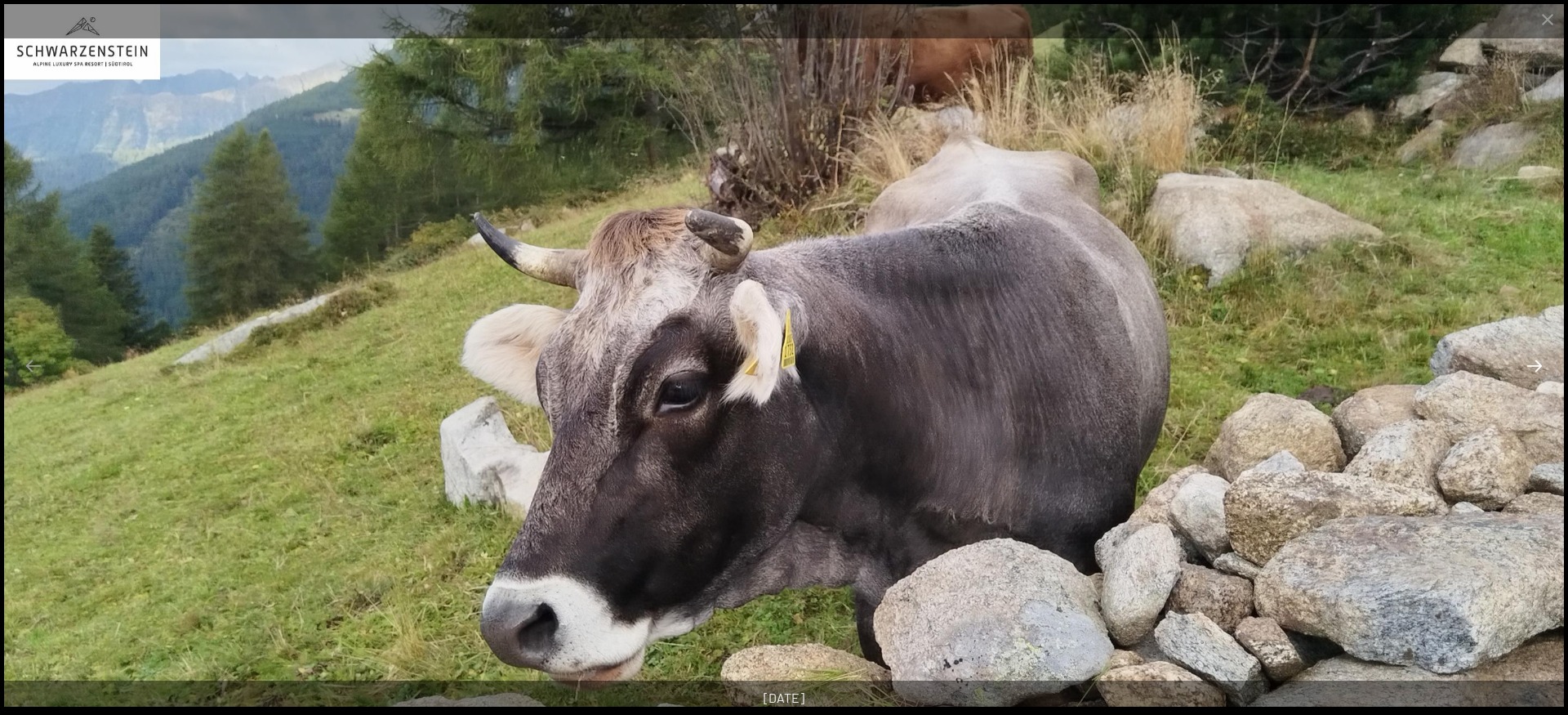
click at [1534, 368] on button "Next slide" at bounding box center [1534, 366] width 34 height 32
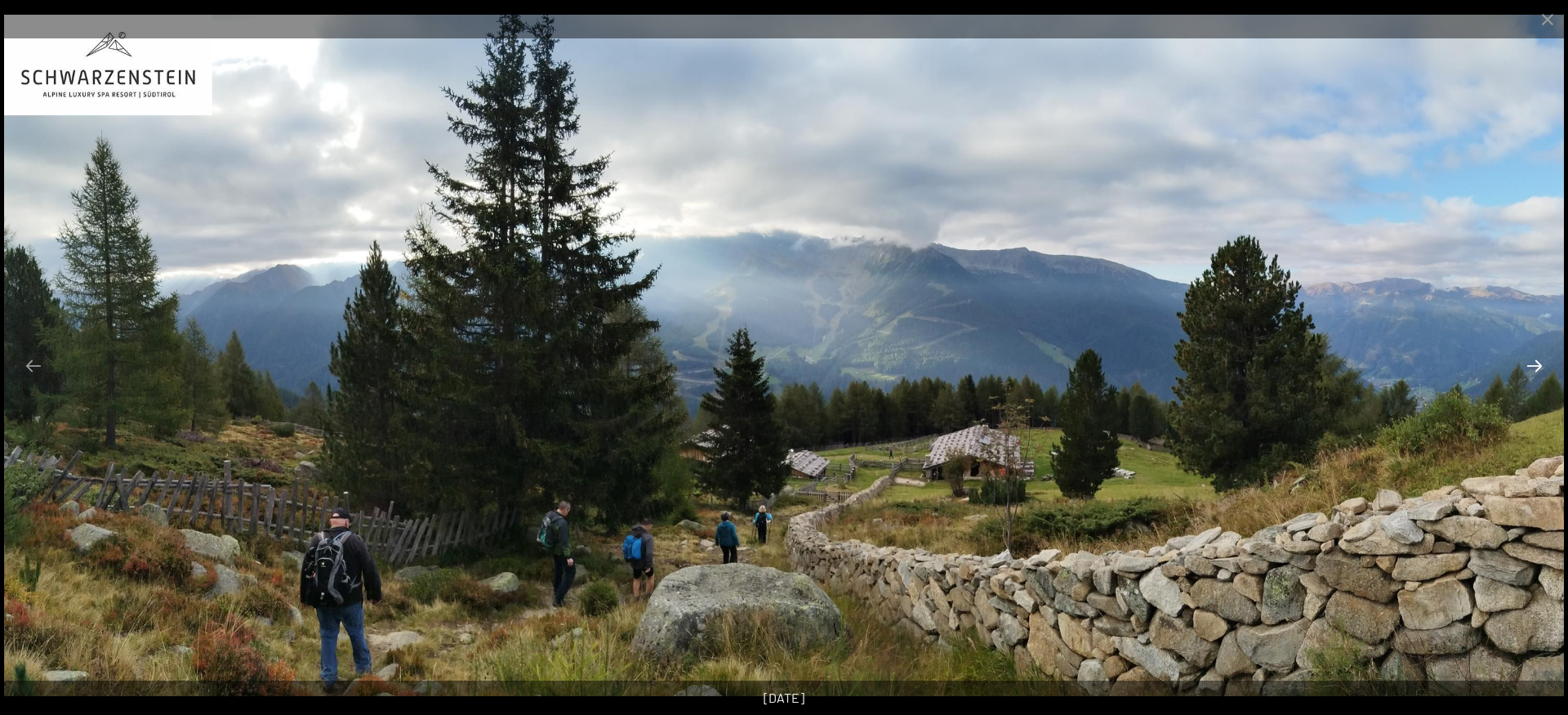
click at [1534, 368] on button "Next slide" at bounding box center [1534, 366] width 34 height 32
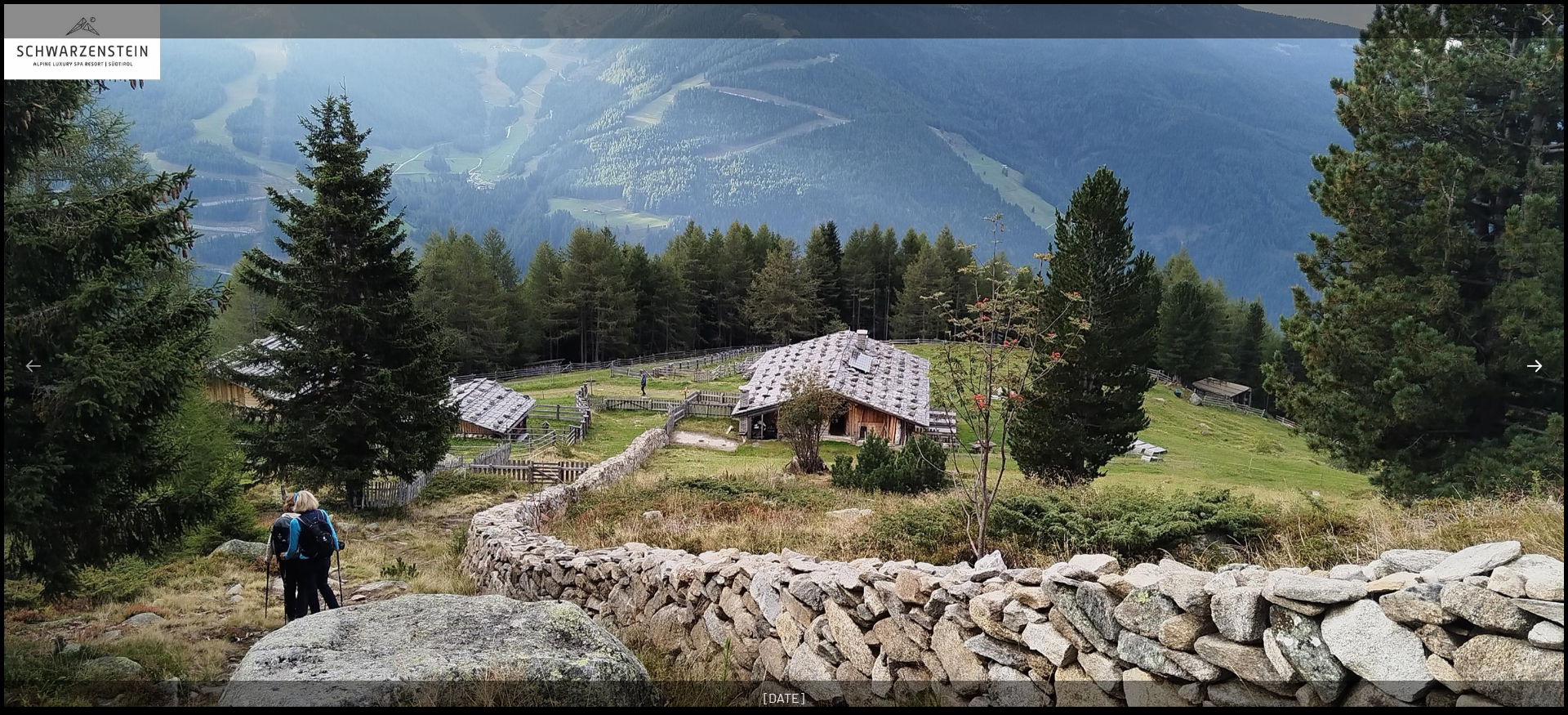
click at [1534, 367] on button "Next slide" at bounding box center [1534, 366] width 34 height 32
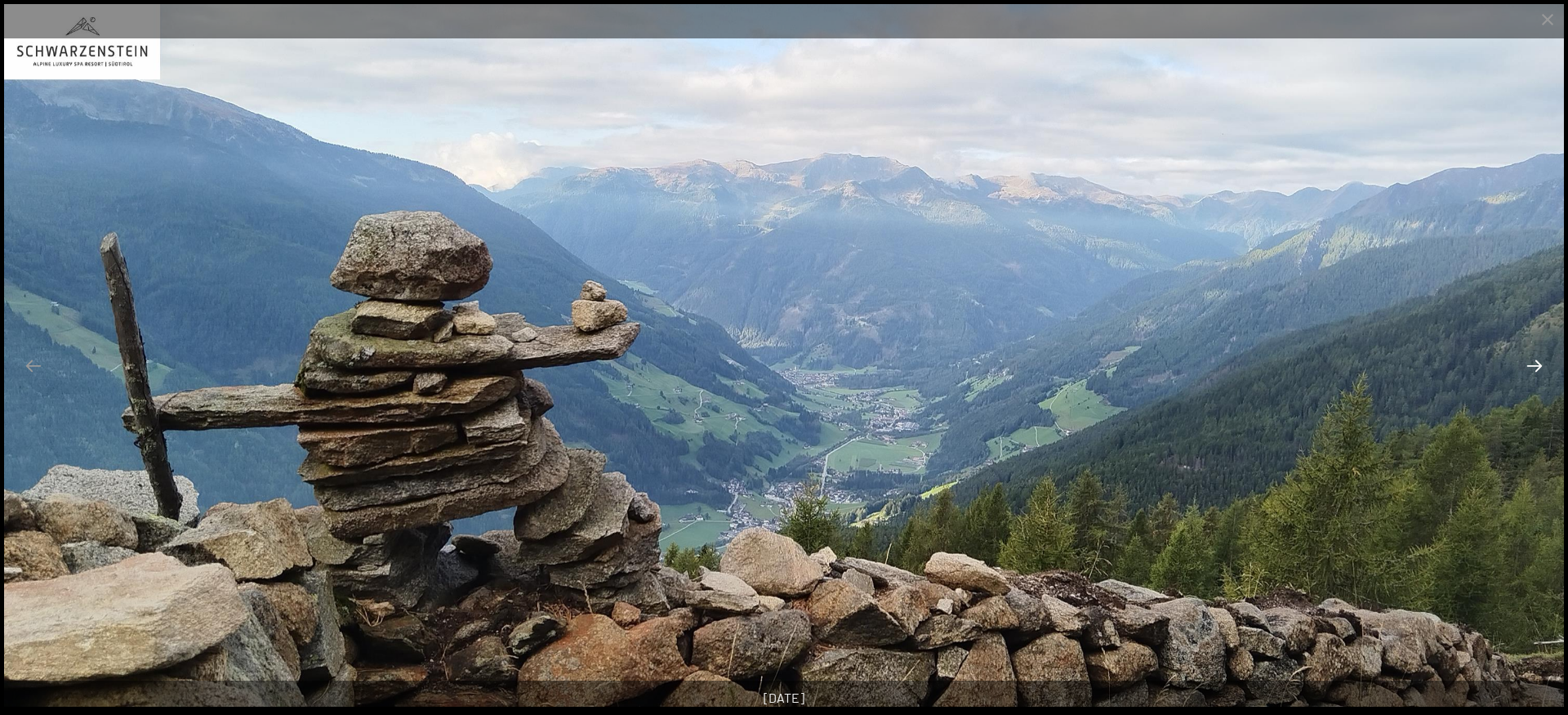
click at [1534, 367] on button "Next slide" at bounding box center [1534, 366] width 34 height 32
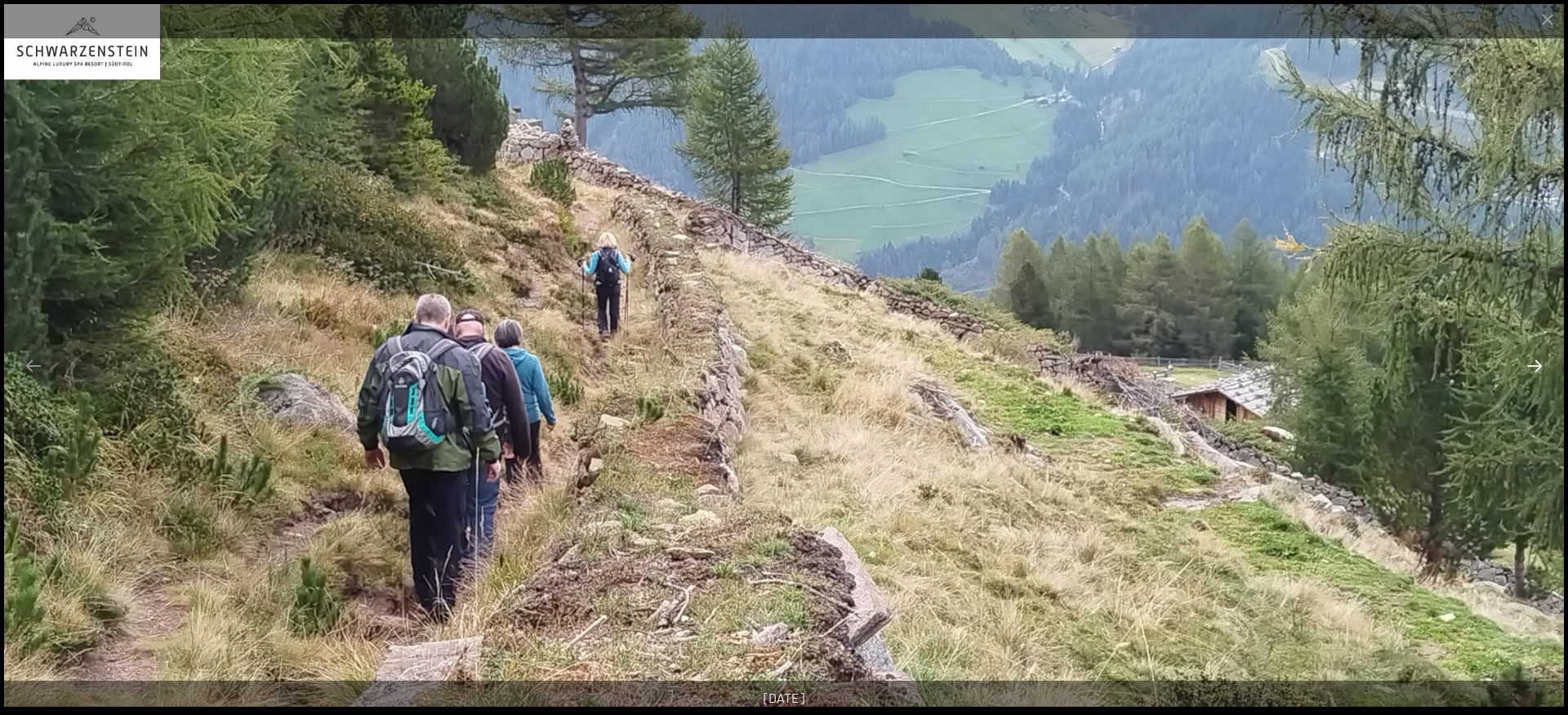
click at [1534, 367] on button "Next slide" at bounding box center [1534, 366] width 34 height 32
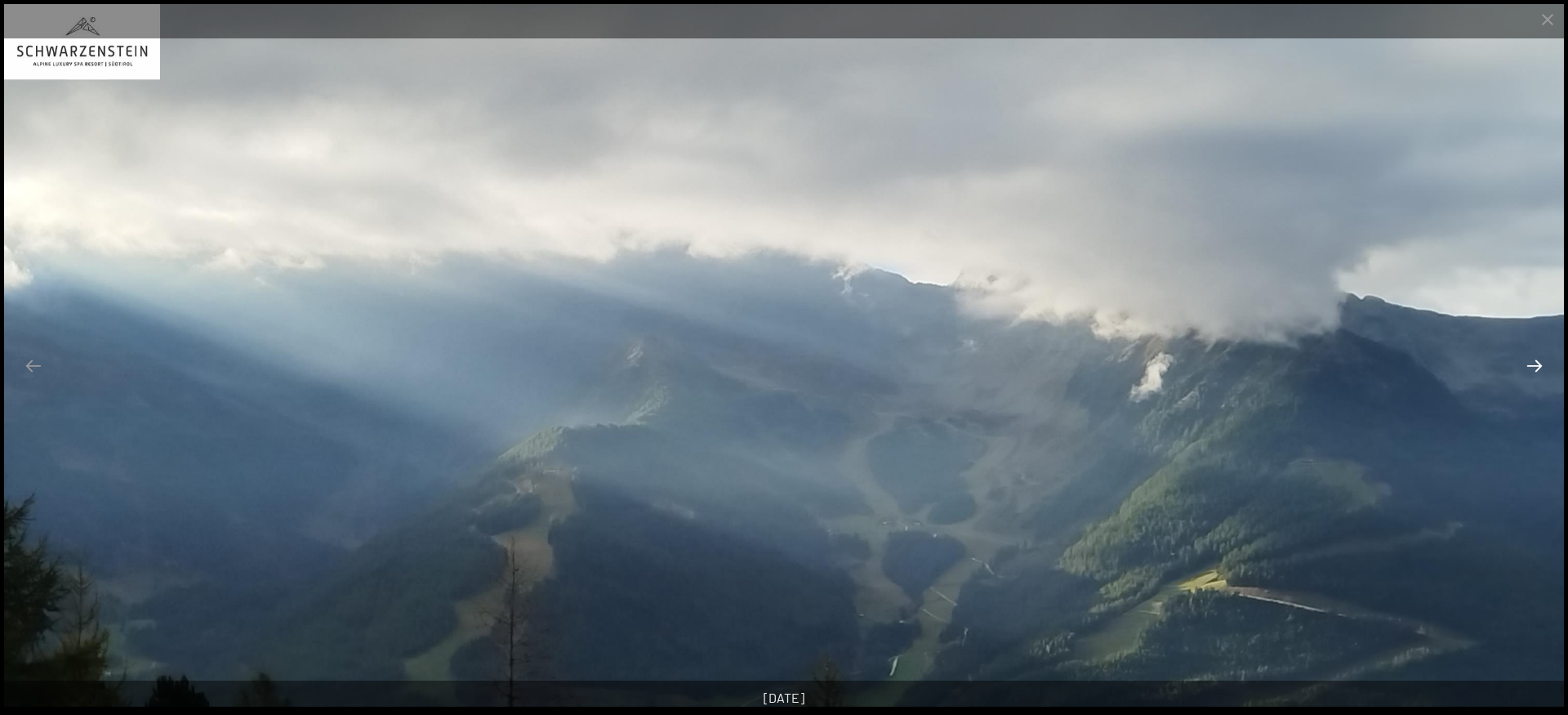
click at [1534, 367] on button "Next slide" at bounding box center [1534, 366] width 34 height 32
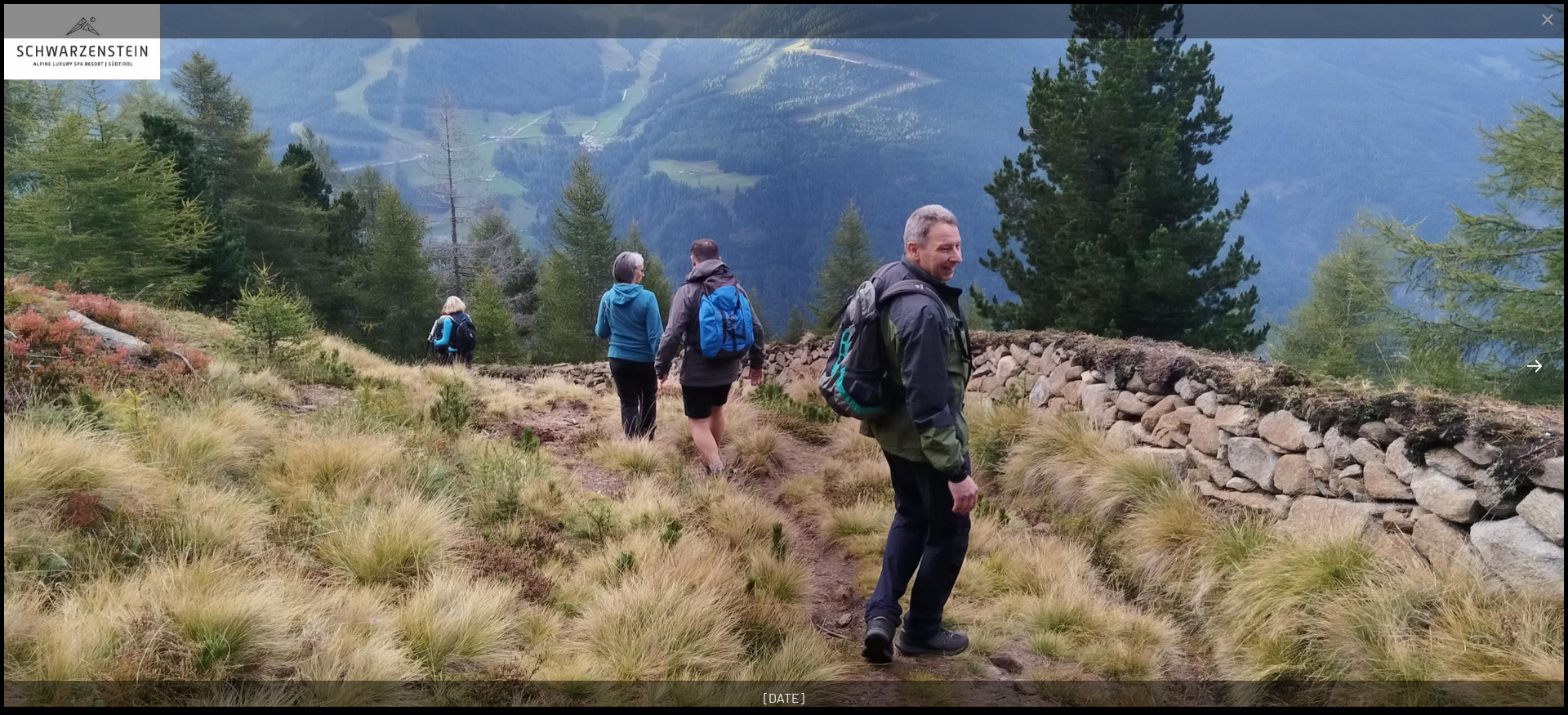
click at [1534, 367] on button "Next slide" at bounding box center [1534, 366] width 34 height 32
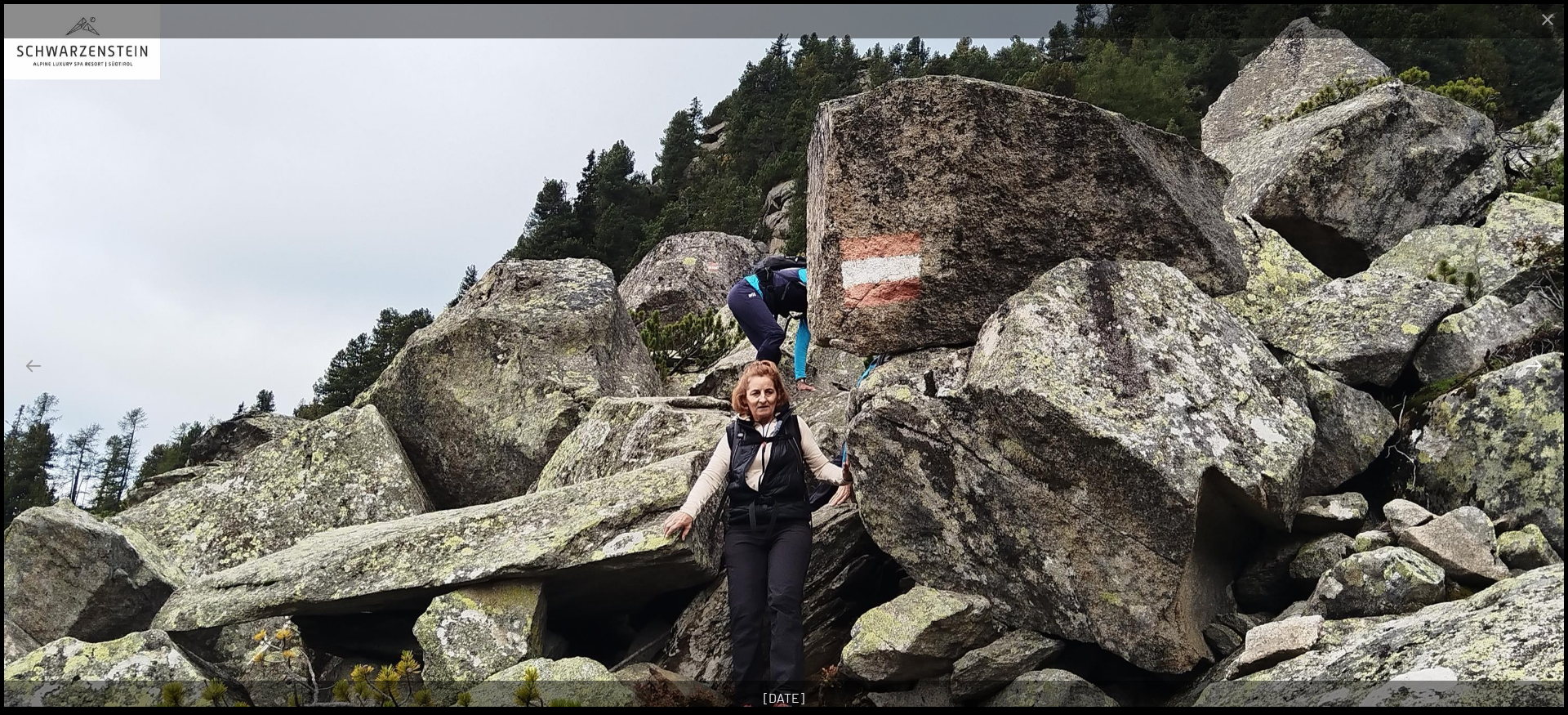
click at [1534, 367] on button "Next slide" at bounding box center [1534, 366] width 34 height 32
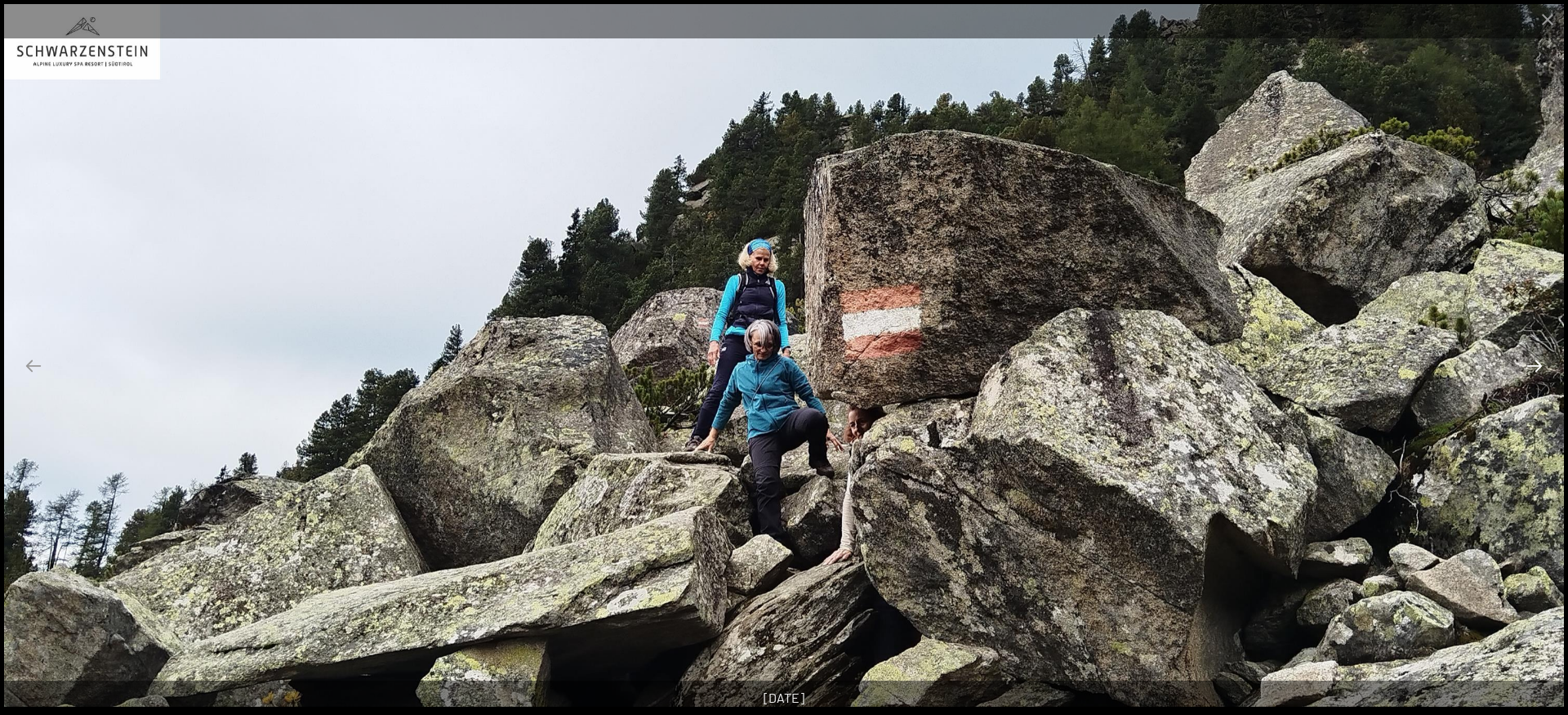
click at [1534, 367] on button "Next slide" at bounding box center [1534, 366] width 34 height 32
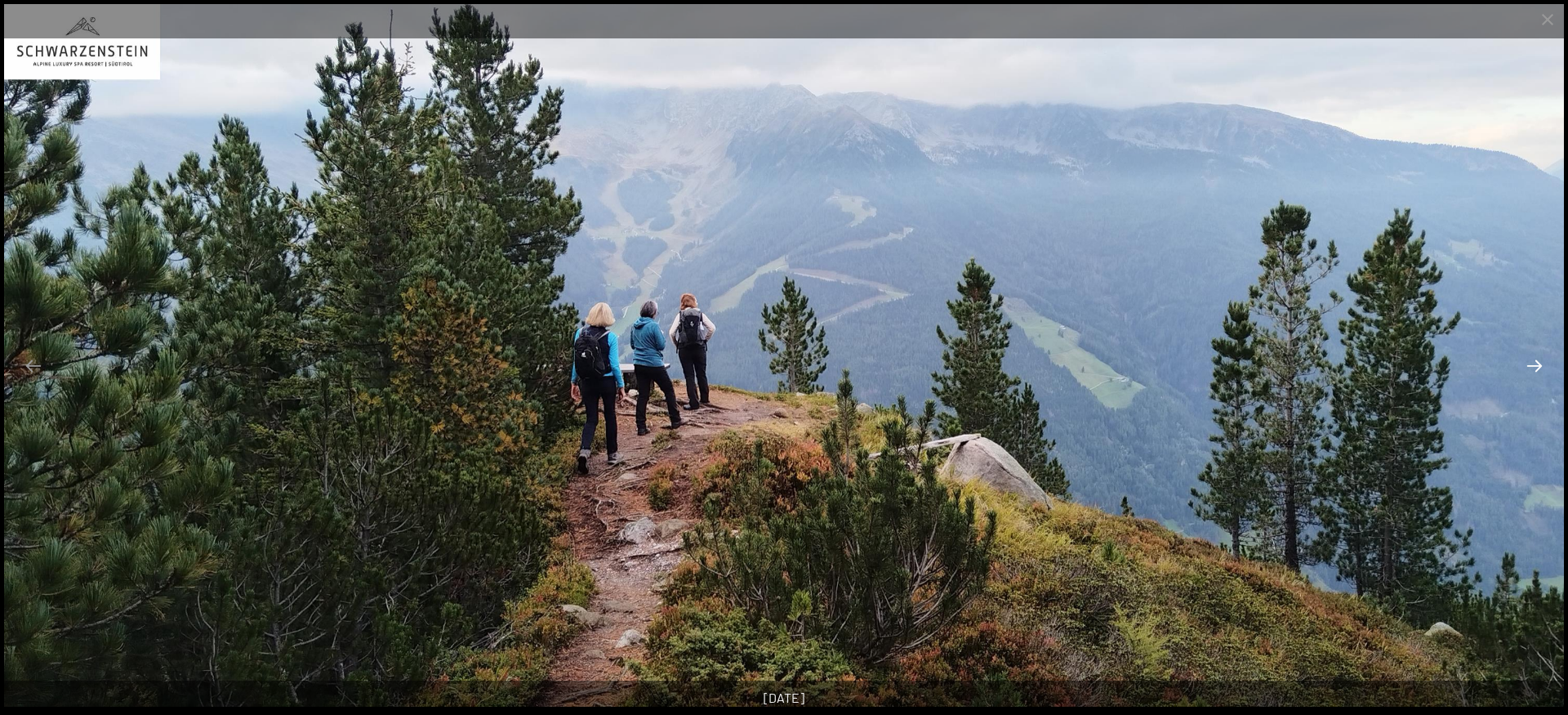
click at [1534, 367] on button "Next slide" at bounding box center [1534, 366] width 34 height 32
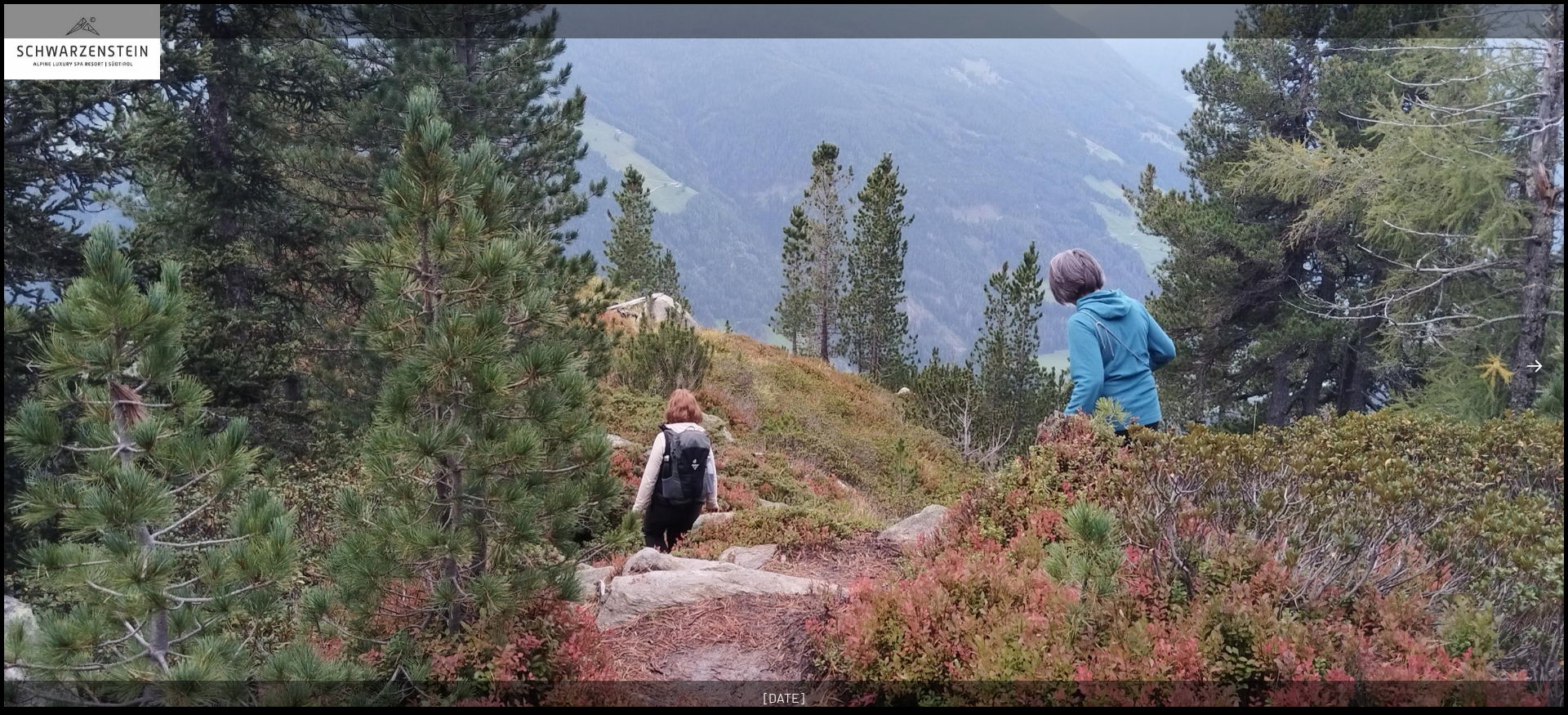
click at [1534, 367] on button "Next slide" at bounding box center [1534, 366] width 34 height 32
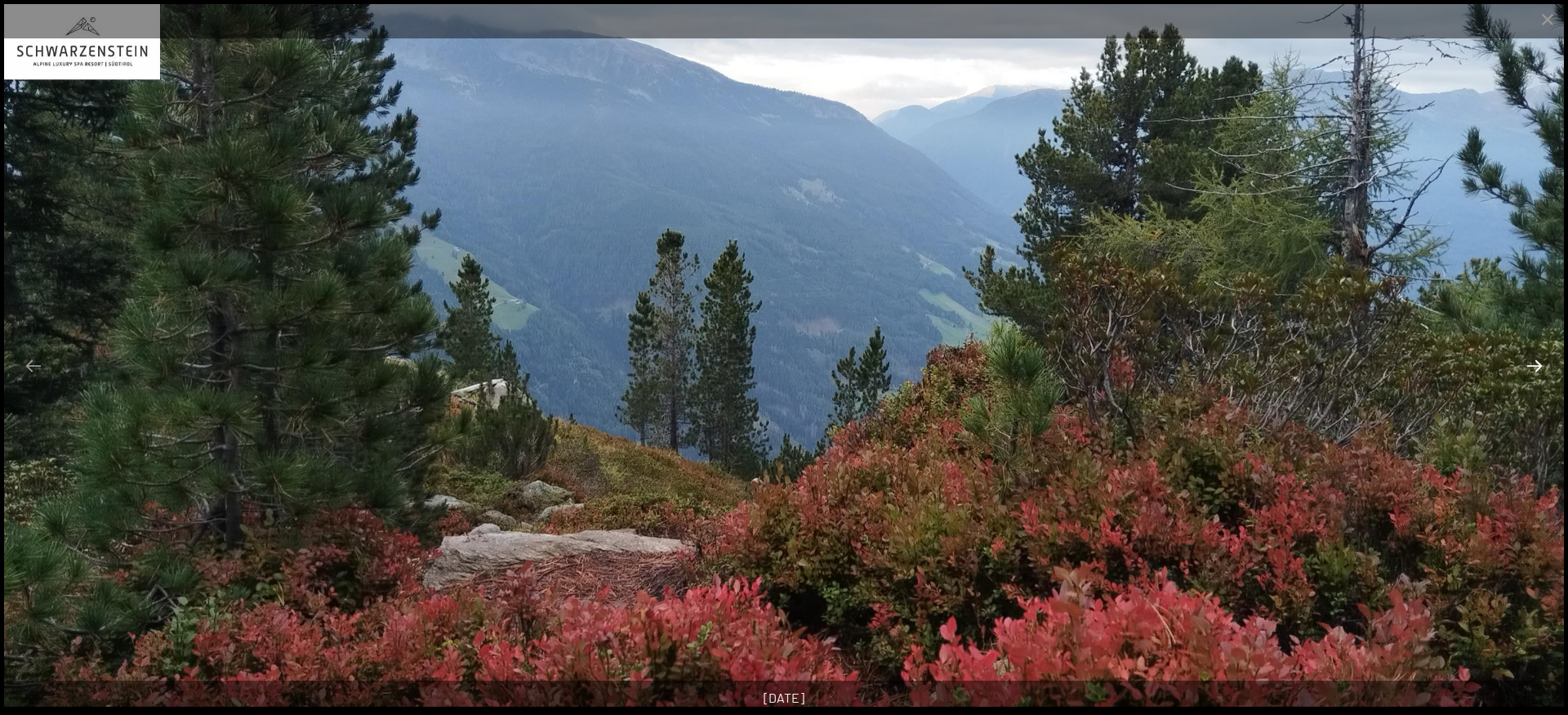
click at [1534, 367] on button "Next slide" at bounding box center [1534, 366] width 34 height 32
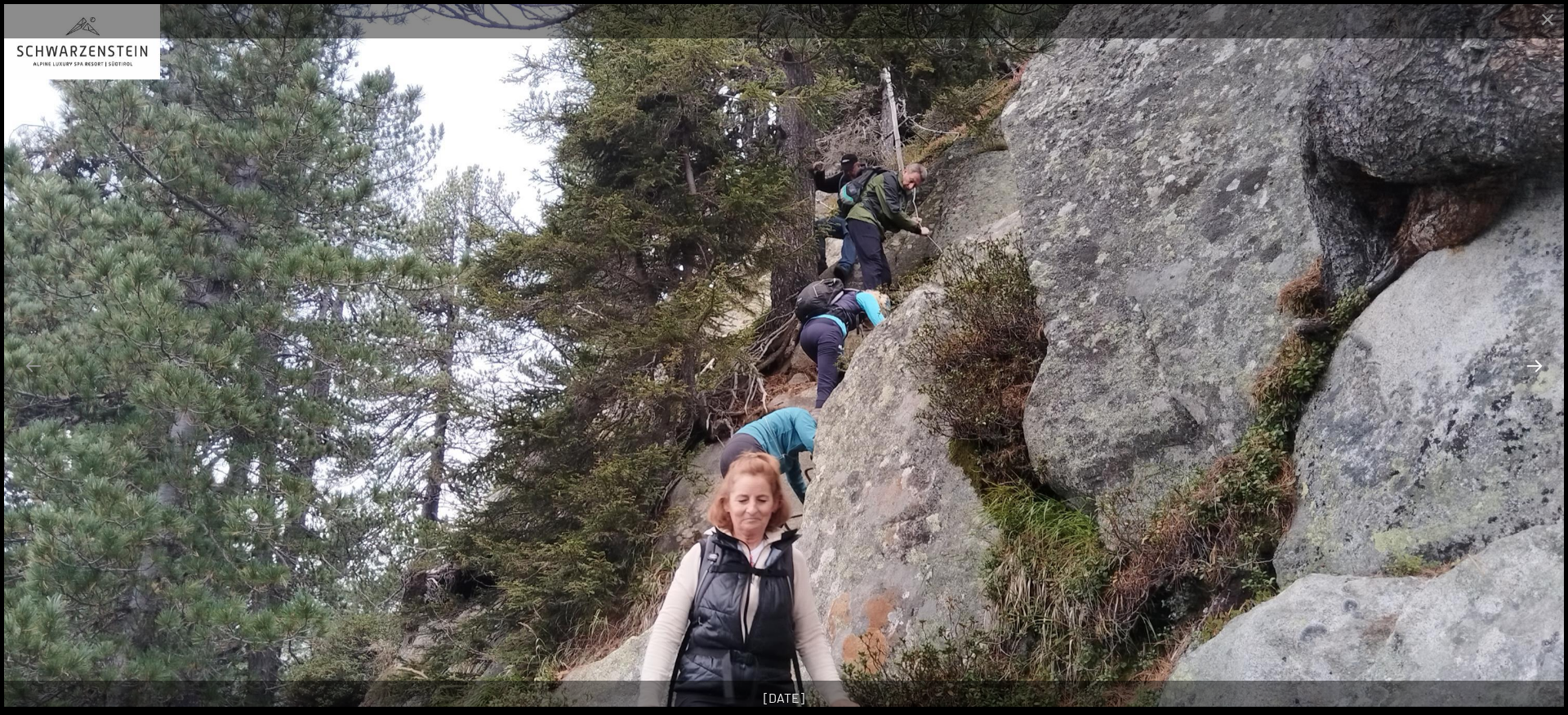
click at [1534, 367] on button "Next slide" at bounding box center [1534, 366] width 34 height 32
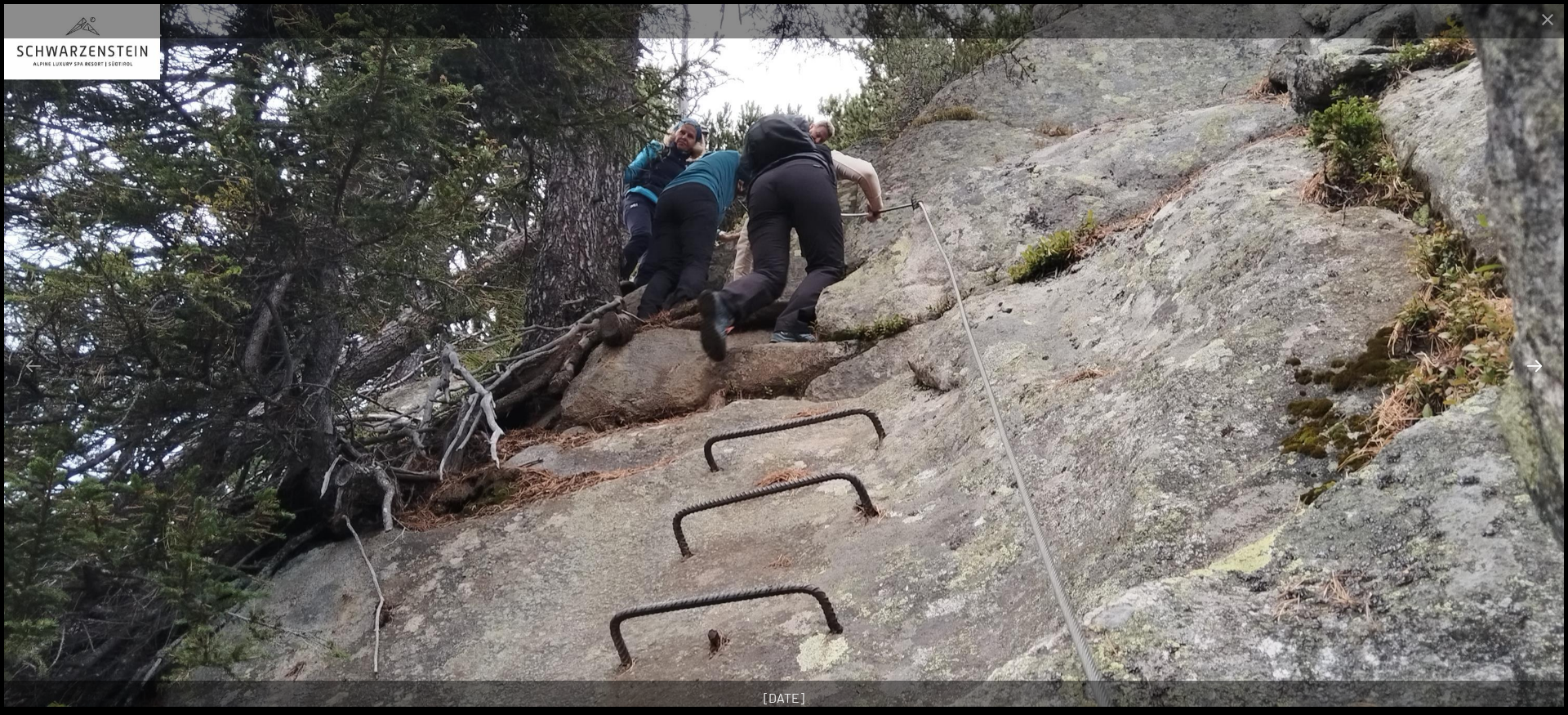
click at [1534, 367] on button "Next slide" at bounding box center [1534, 366] width 34 height 32
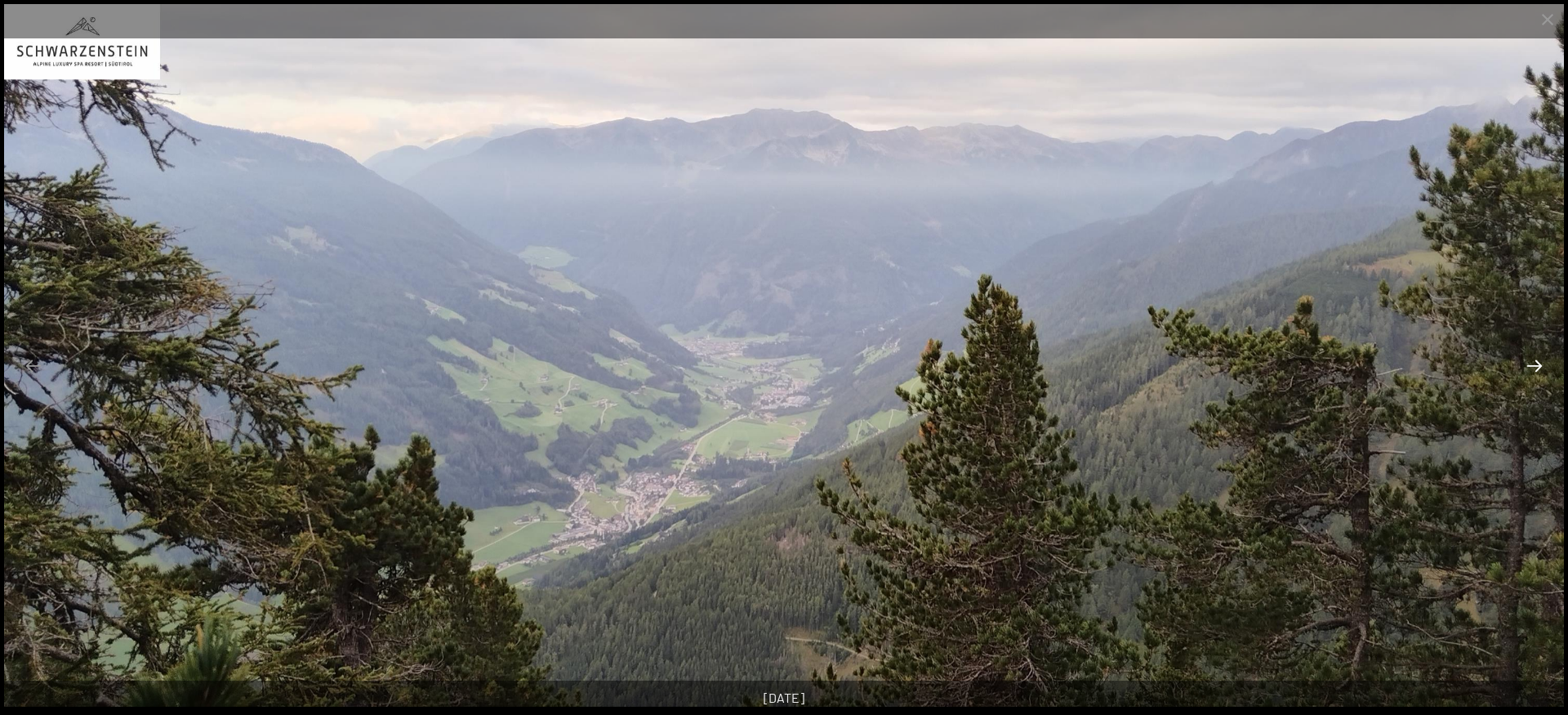
click at [1534, 367] on button "Next slide" at bounding box center [1534, 366] width 34 height 32
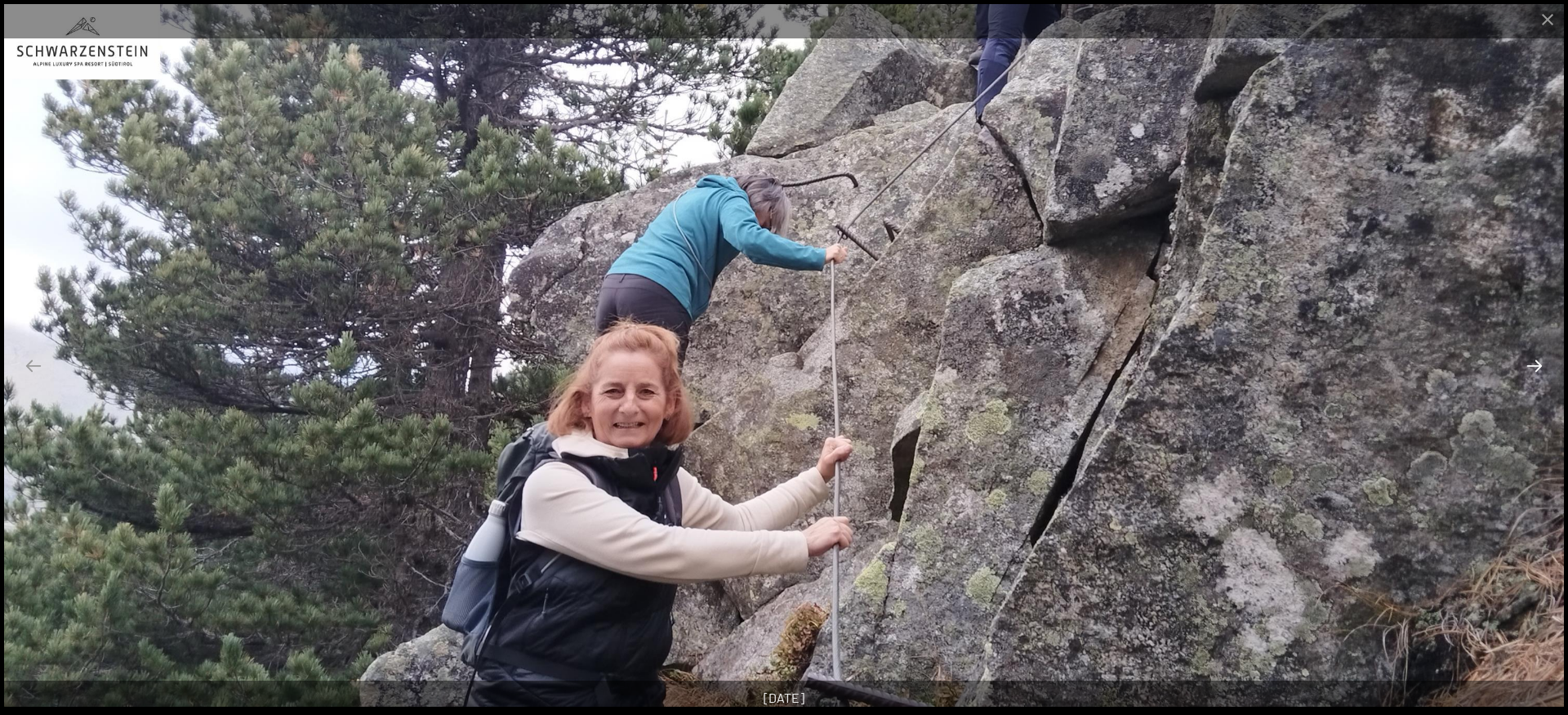
click at [1534, 367] on button "Next slide" at bounding box center [1534, 366] width 34 height 32
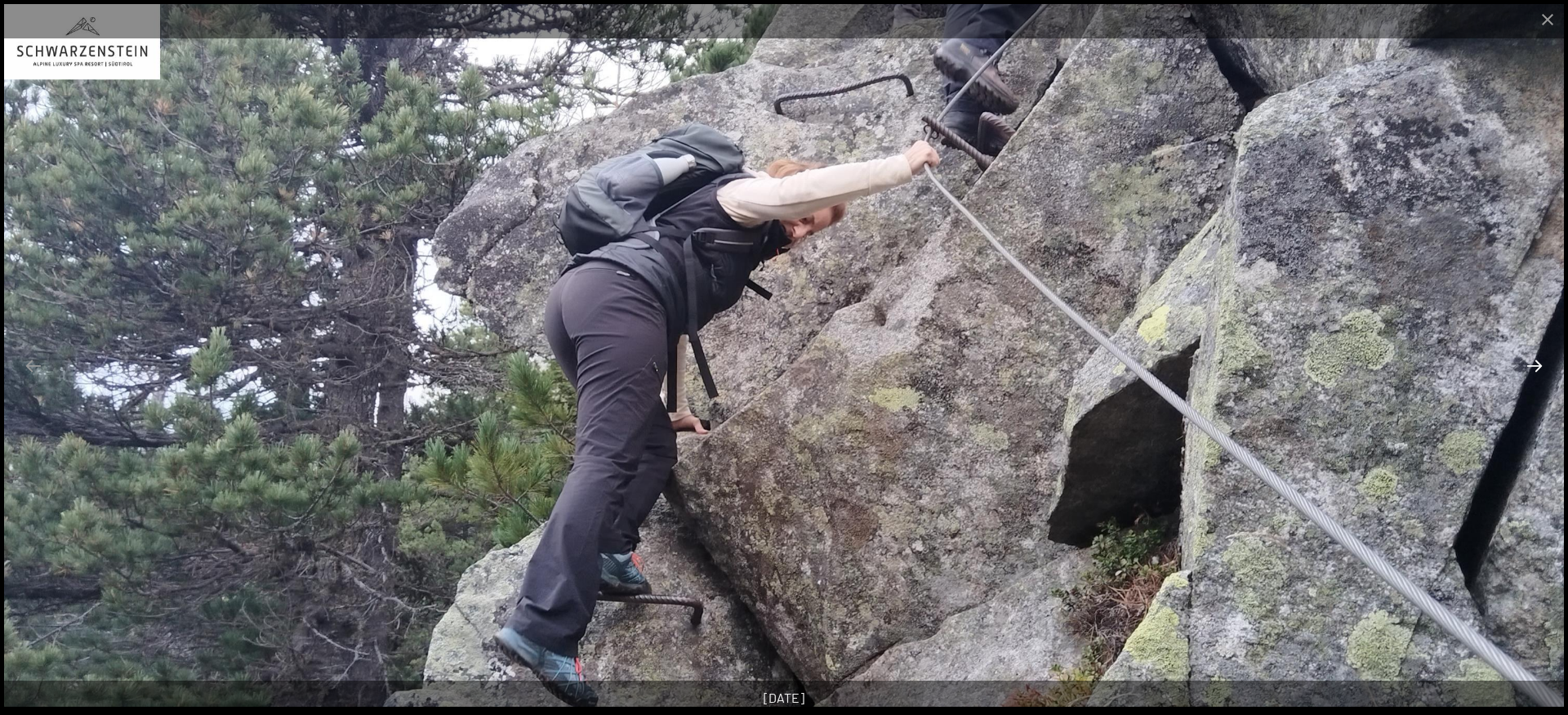
click at [1534, 367] on button "Next slide" at bounding box center [1534, 366] width 34 height 32
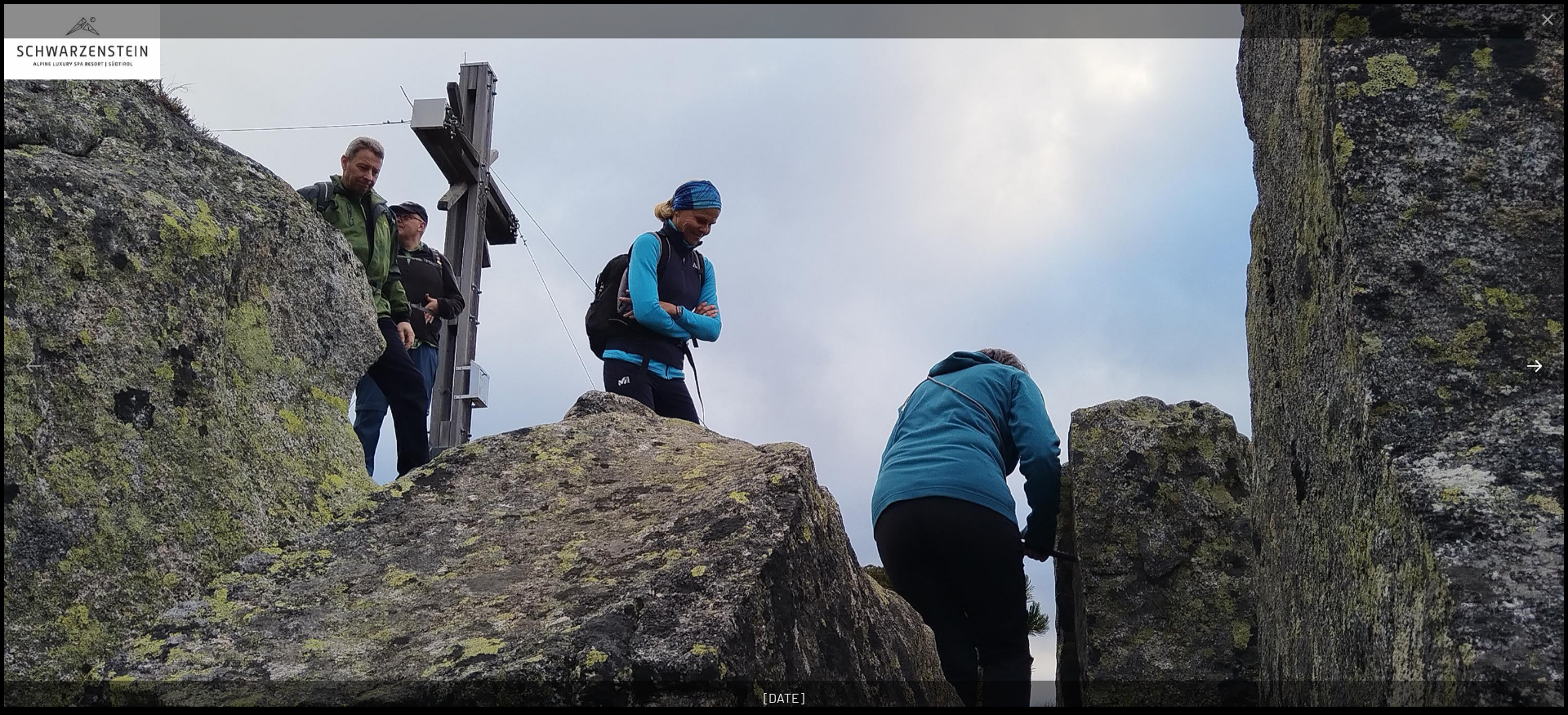
click at [1534, 367] on button "Next slide" at bounding box center [1534, 366] width 34 height 32
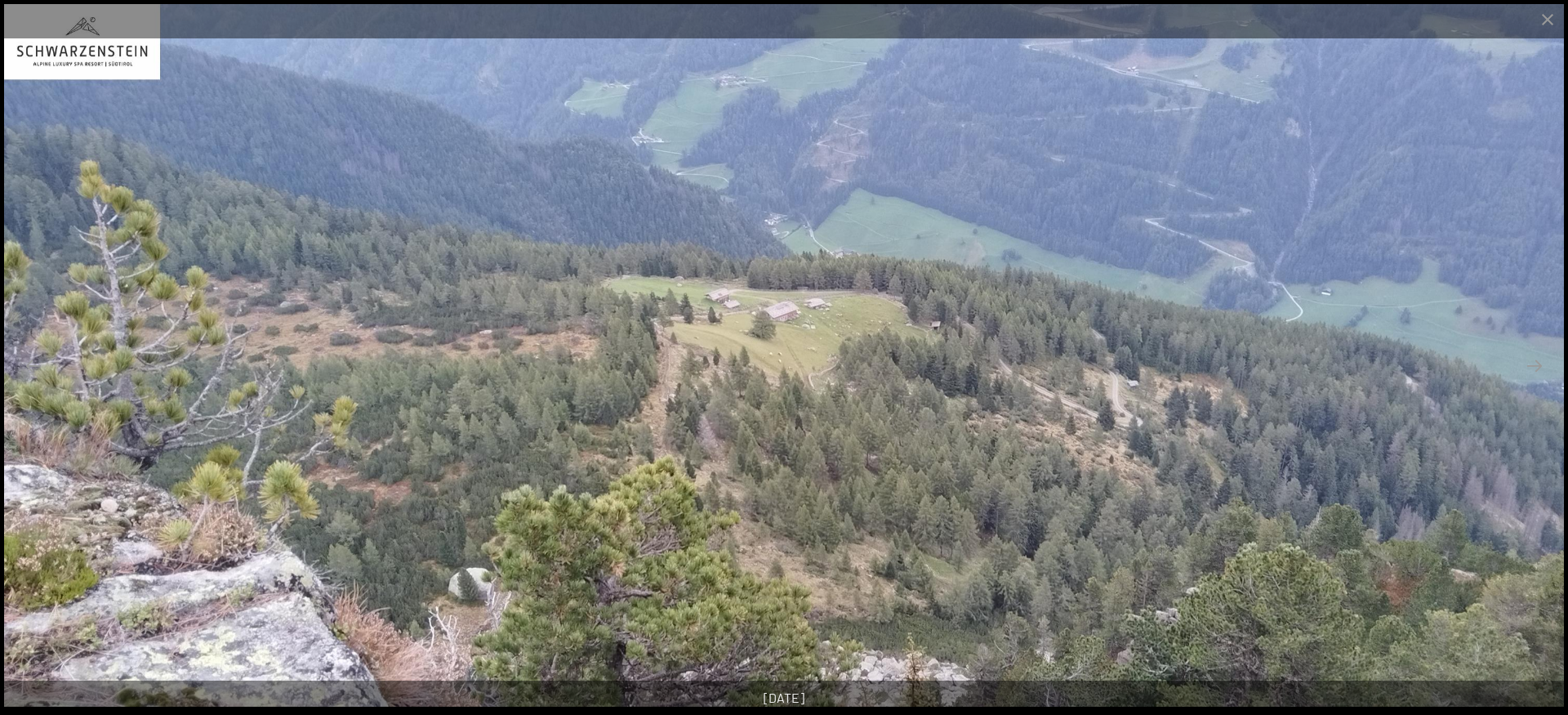
scroll to position [500, 0]
click at [1545, 26] on button "Close gallery" at bounding box center [1548, 19] width 41 height 38
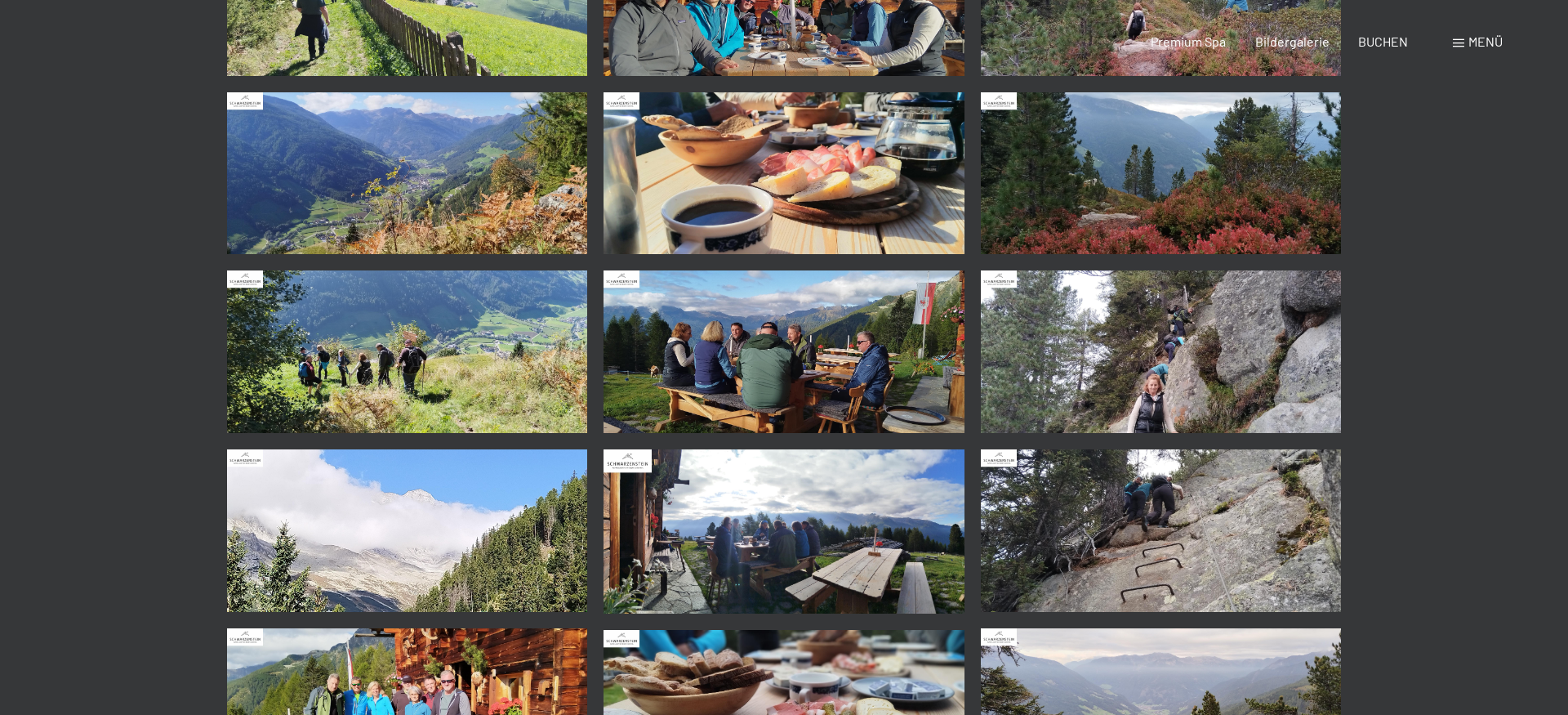
scroll to position [0, 0]
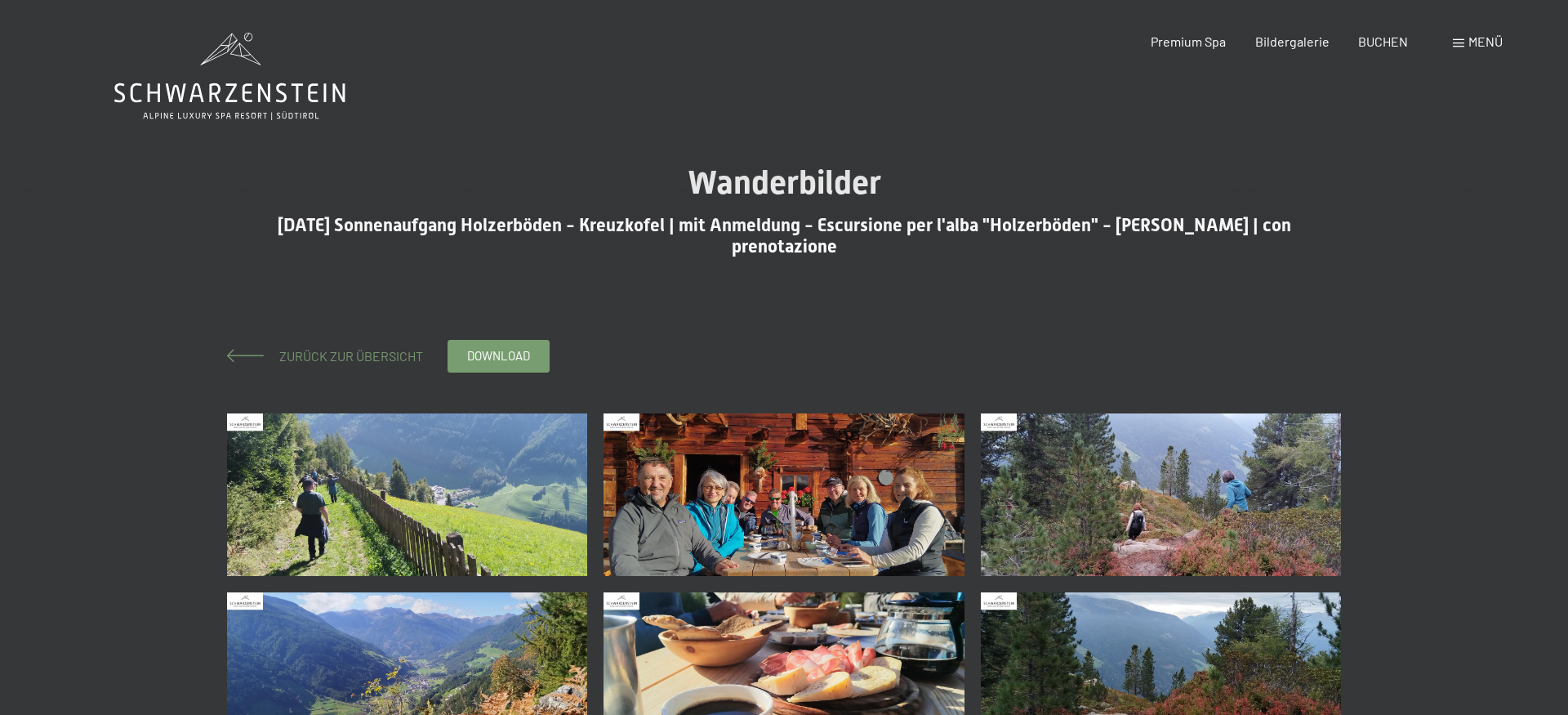
click at [329, 359] on span "Zurück zur Übersicht" at bounding box center [345, 356] width 157 height 16
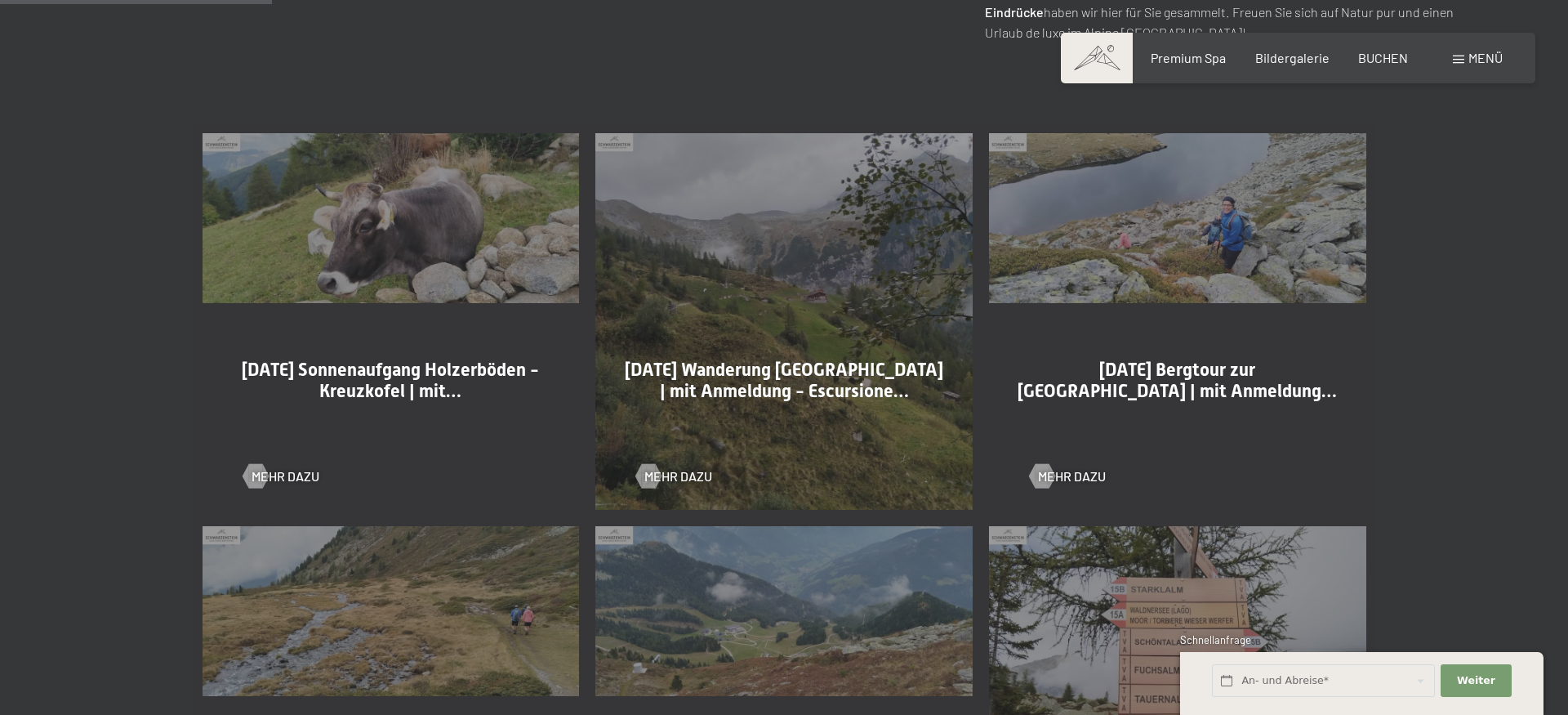
scroll to position [1084, 0]
